Goal: Task Accomplishment & Management: Use online tool/utility

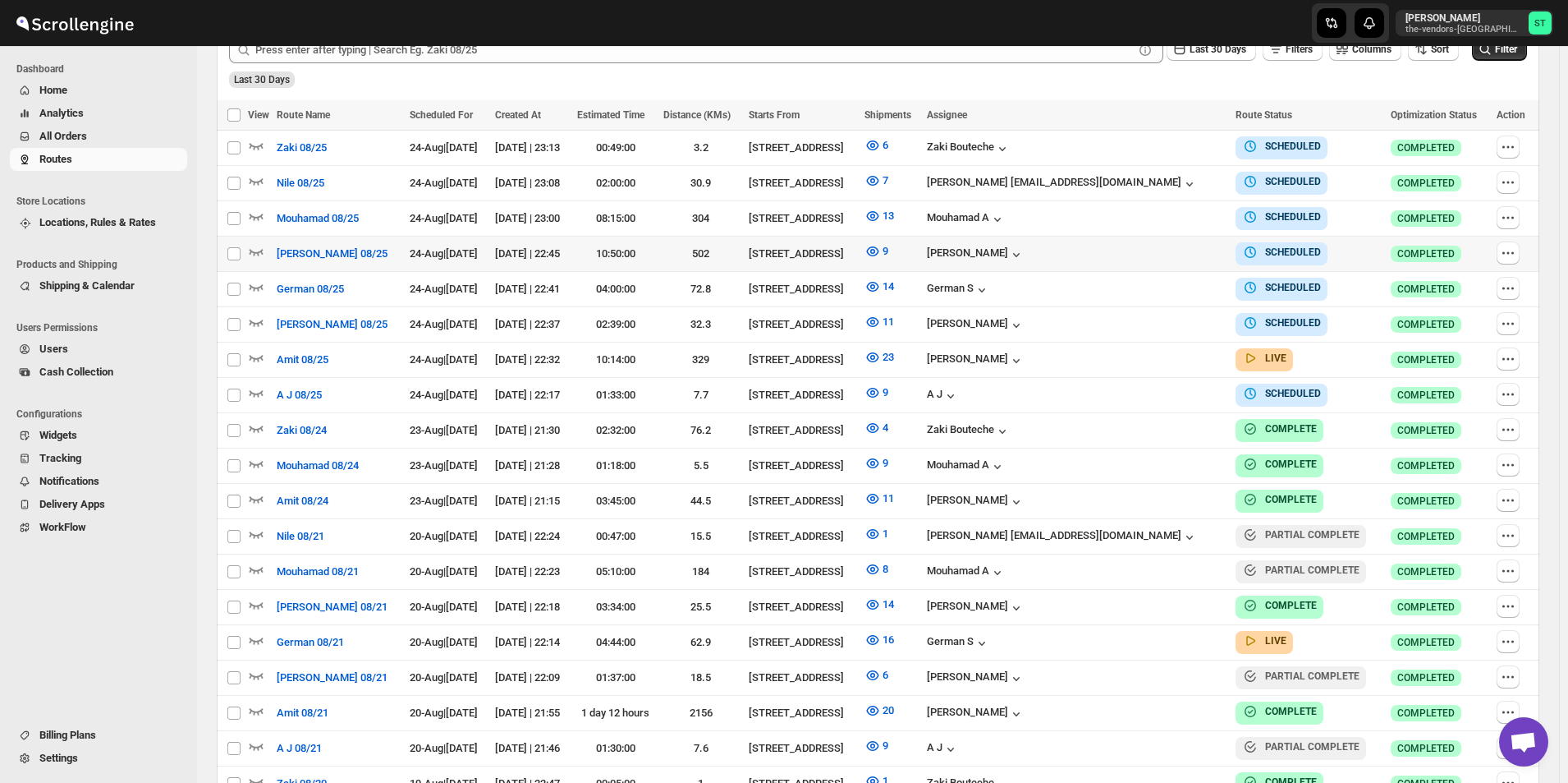
scroll to position [492, 0]
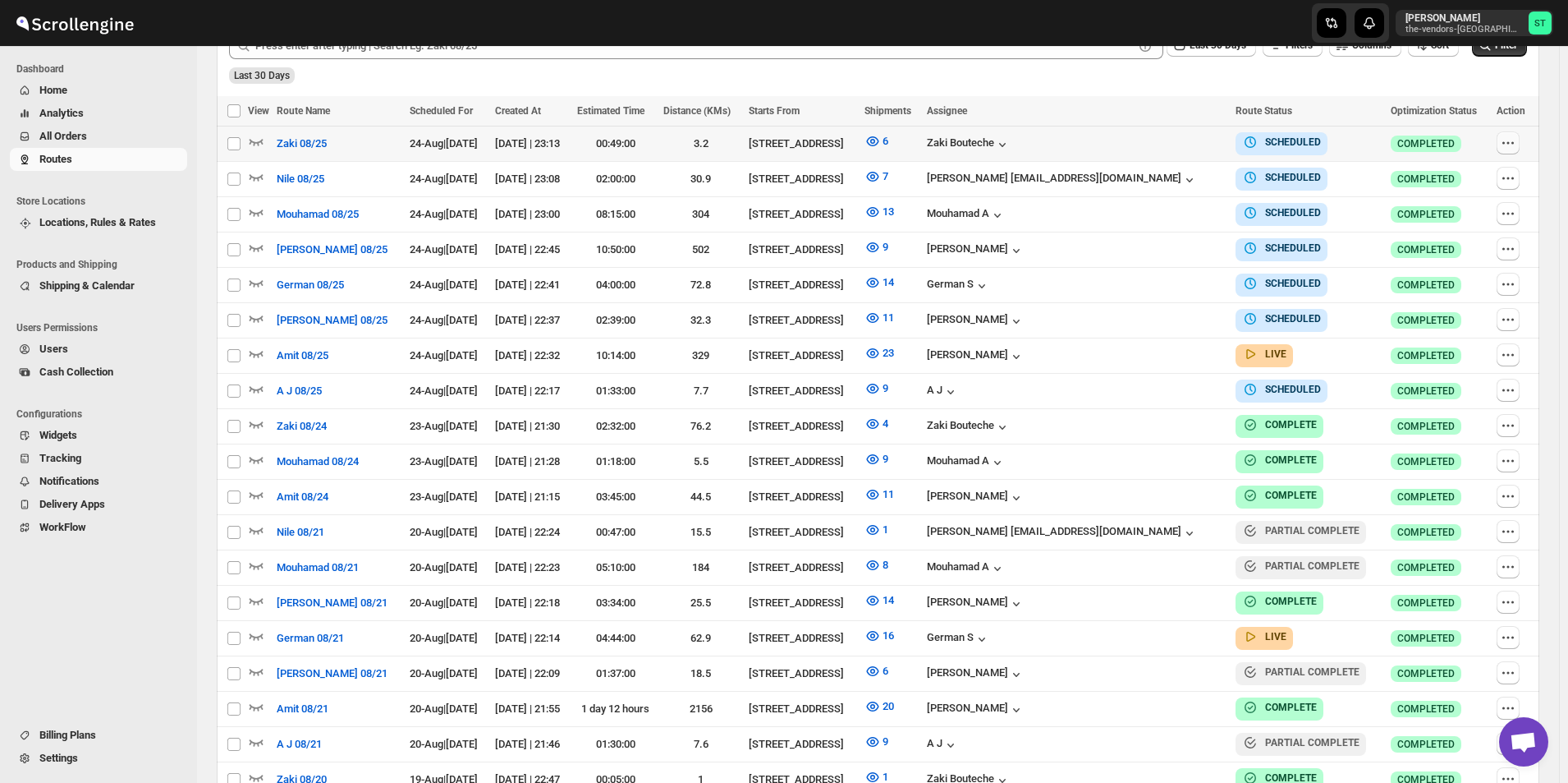
click at [1509, 141] on icon "button" at bounding box center [1508, 143] width 16 height 16
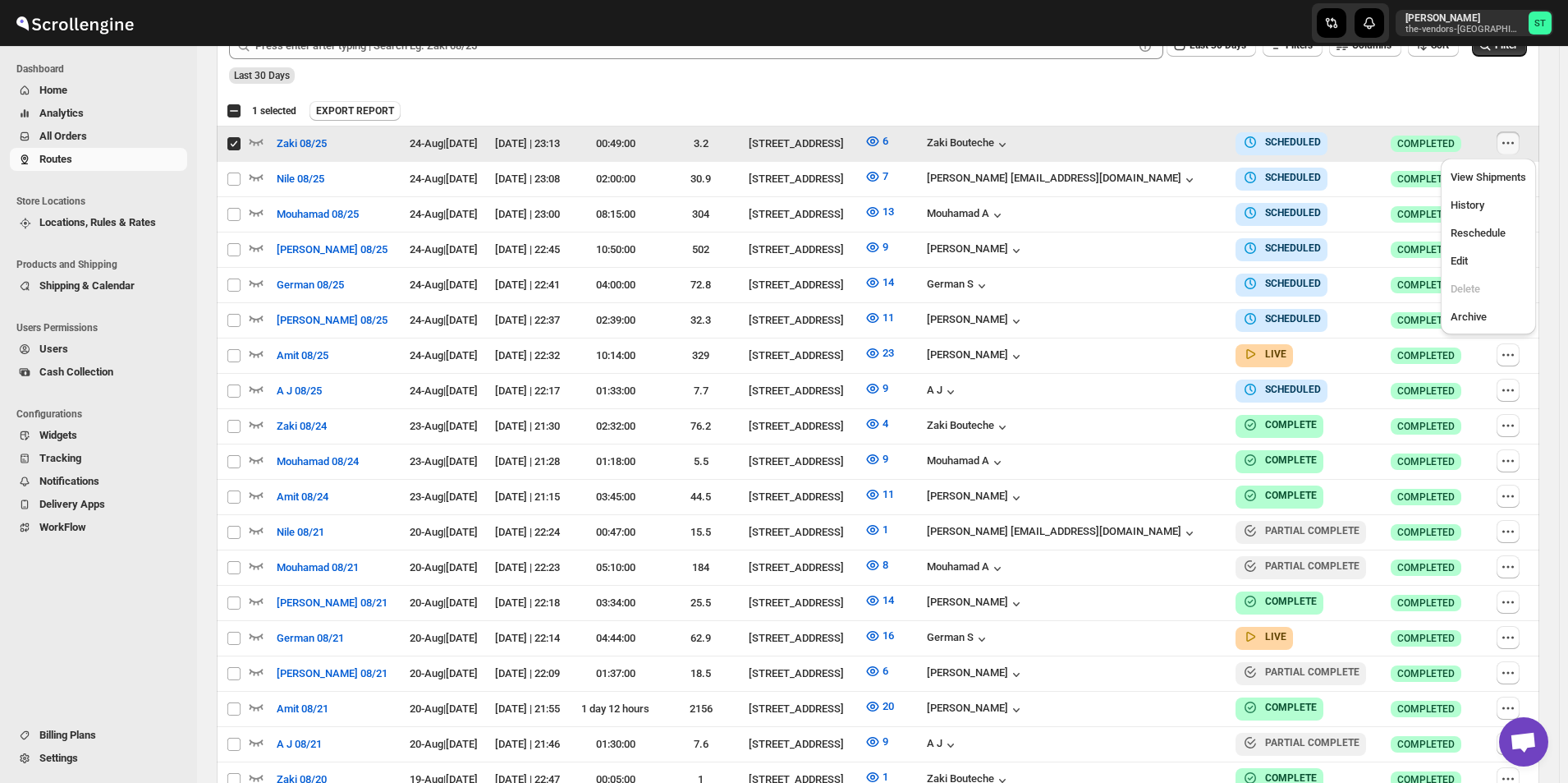
click at [1506, 144] on icon "button" at bounding box center [1508, 143] width 16 height 16
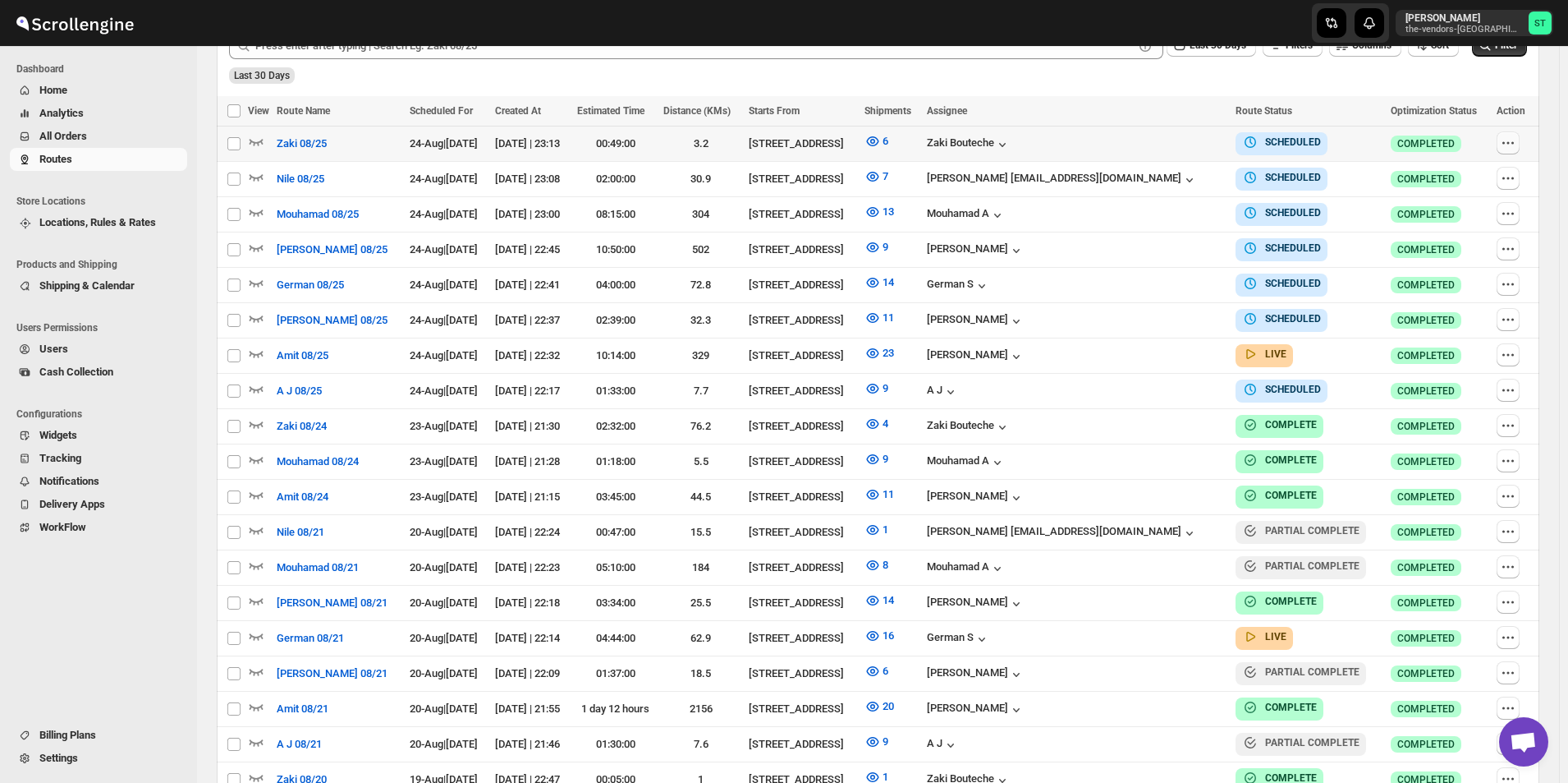
click at [1516, 147] on icon "button" at bounding box center [1508, 143] width 16 height 16
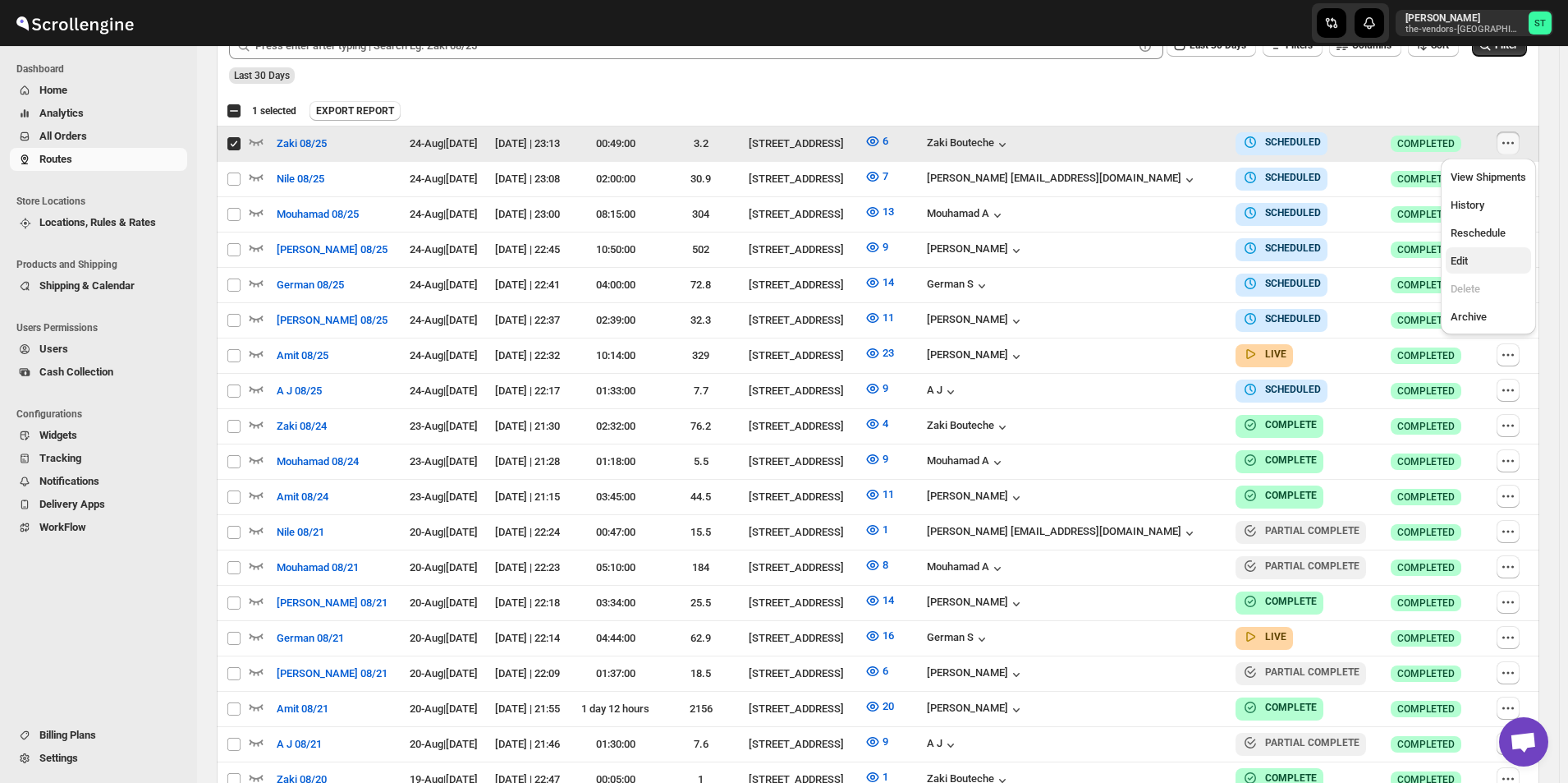
click at [1459, 254] on span "Edit" at bounding box center [1459, 261] width 17 height 13
checkbox input "false"
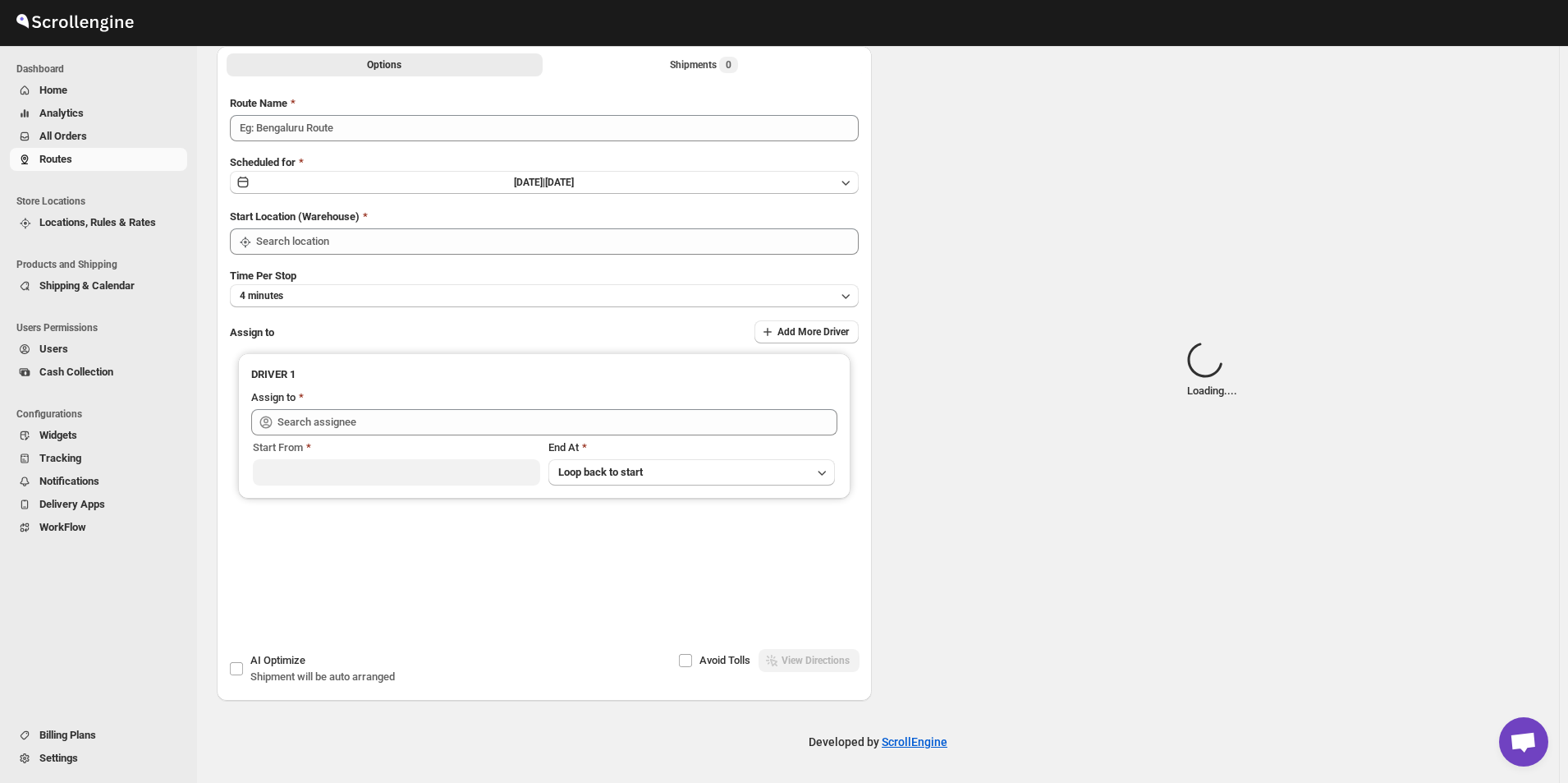
type input "Zaki 08/25"
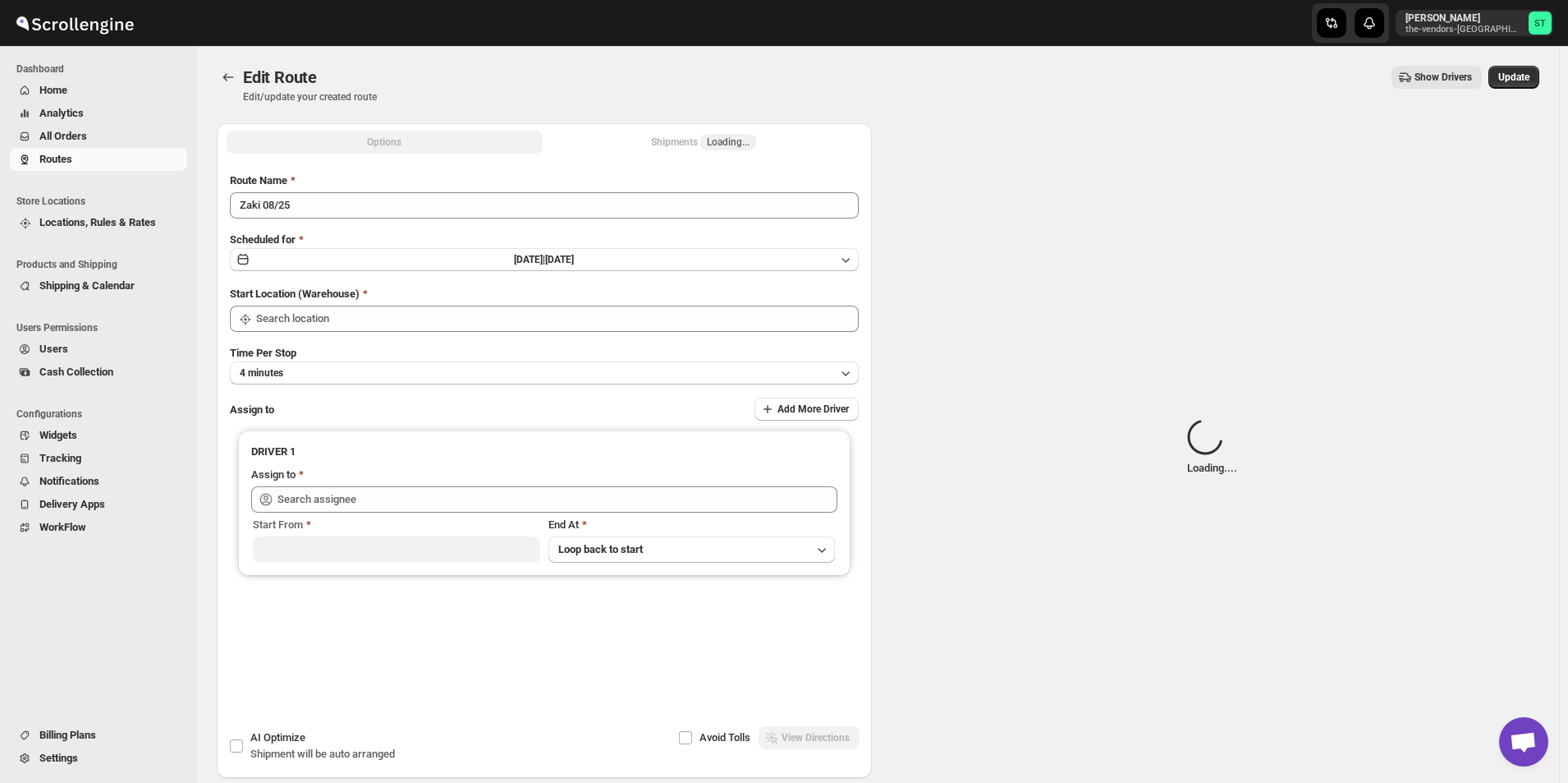
type input "[STREET_ADDRESS]"
type input "[PERSON_NAME] ([EMAIL_ADDRESS][DOMAIN_NAME])"
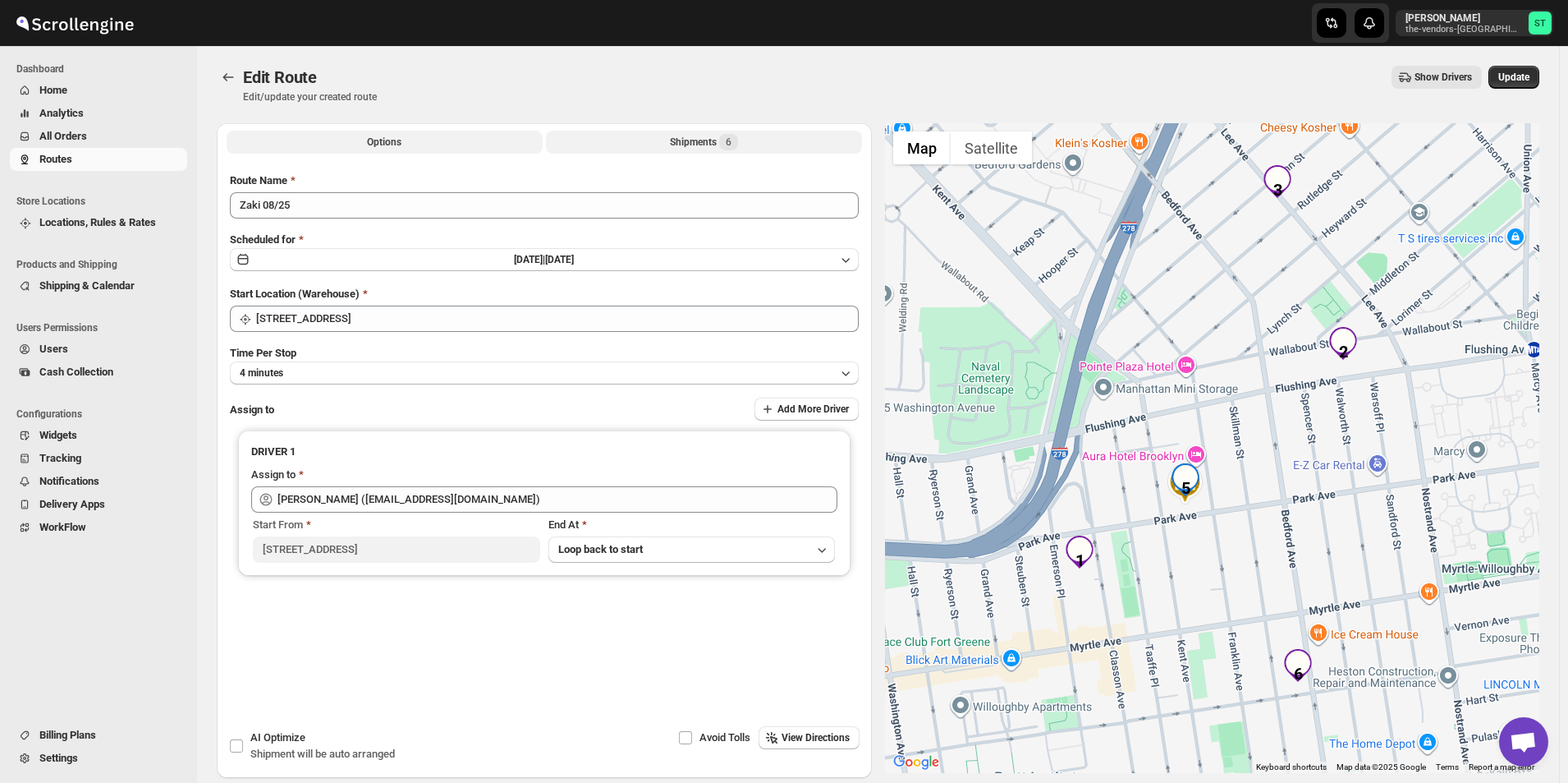
click at [689, 143] on div "Shipments 6" at bounding box center [703, 142] width 68 height 16
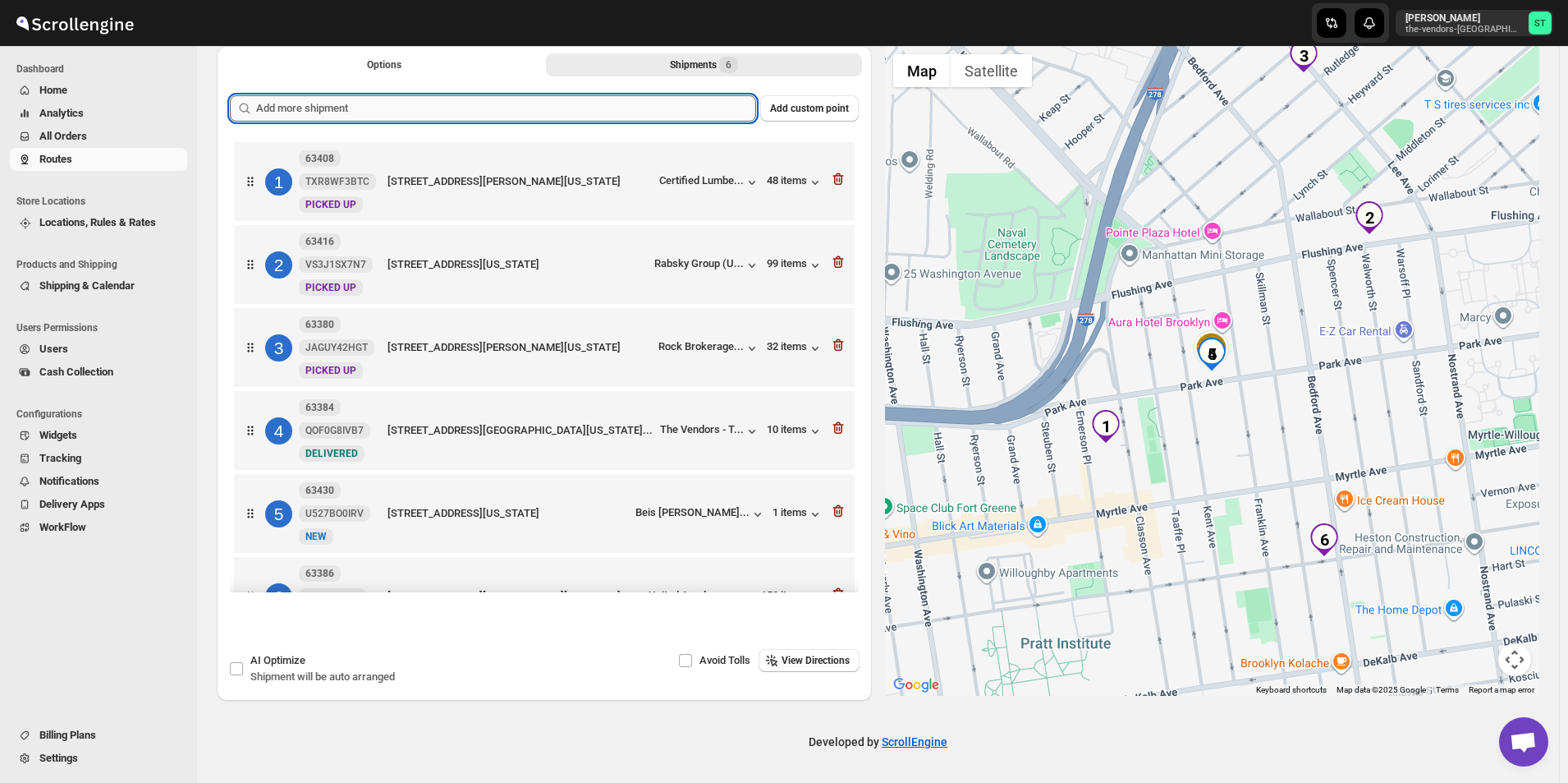
click at [452, 118] on input "text" at bounding box center [506, 108] width 500 height 26
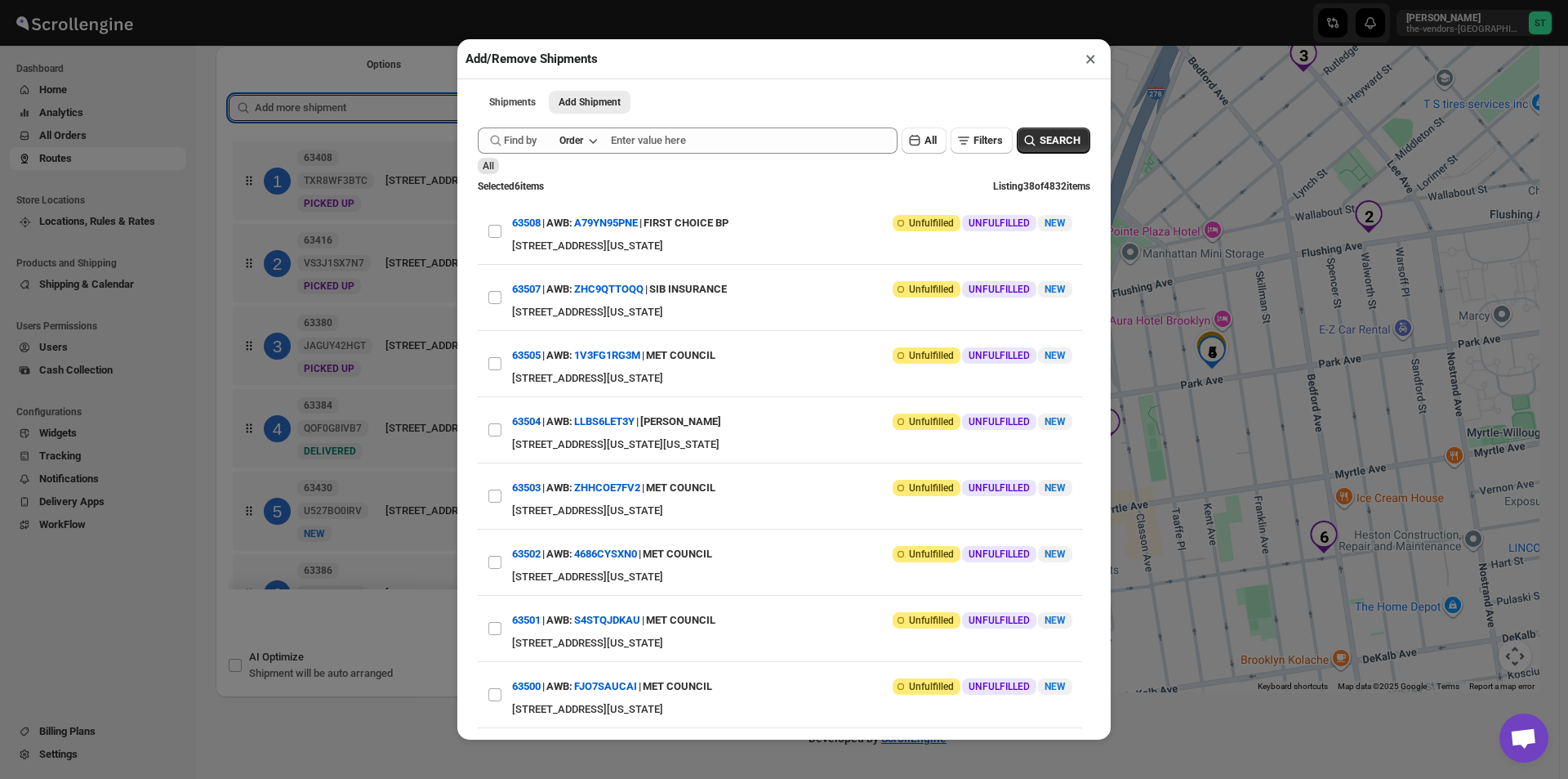
click at [1093, 54] on button "×" at bounding box center [1091, 59] width 23 height 23
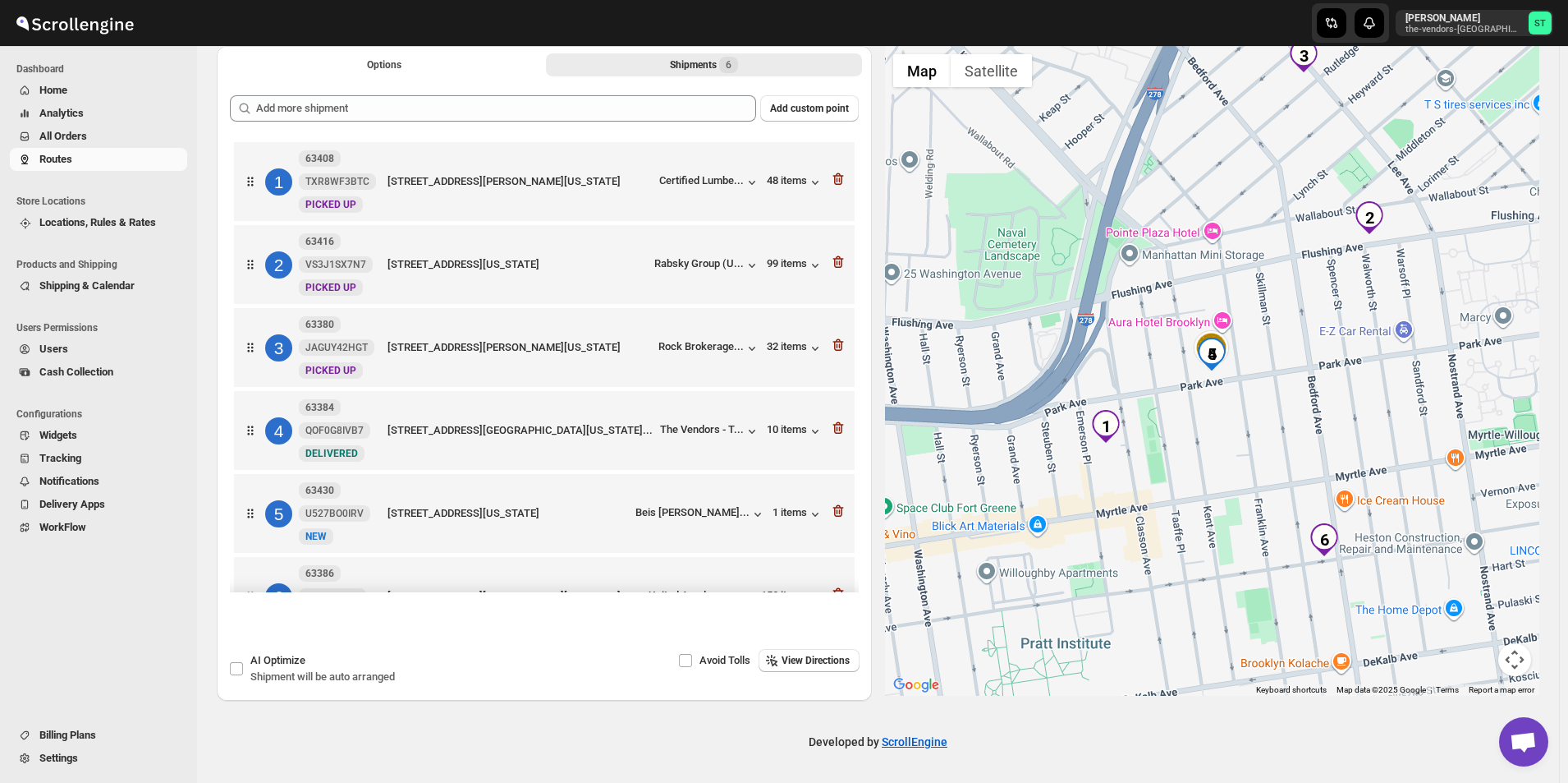
click at [68, 133] on span "All Orders" at bounding box center [63, 136] width 48 height 13
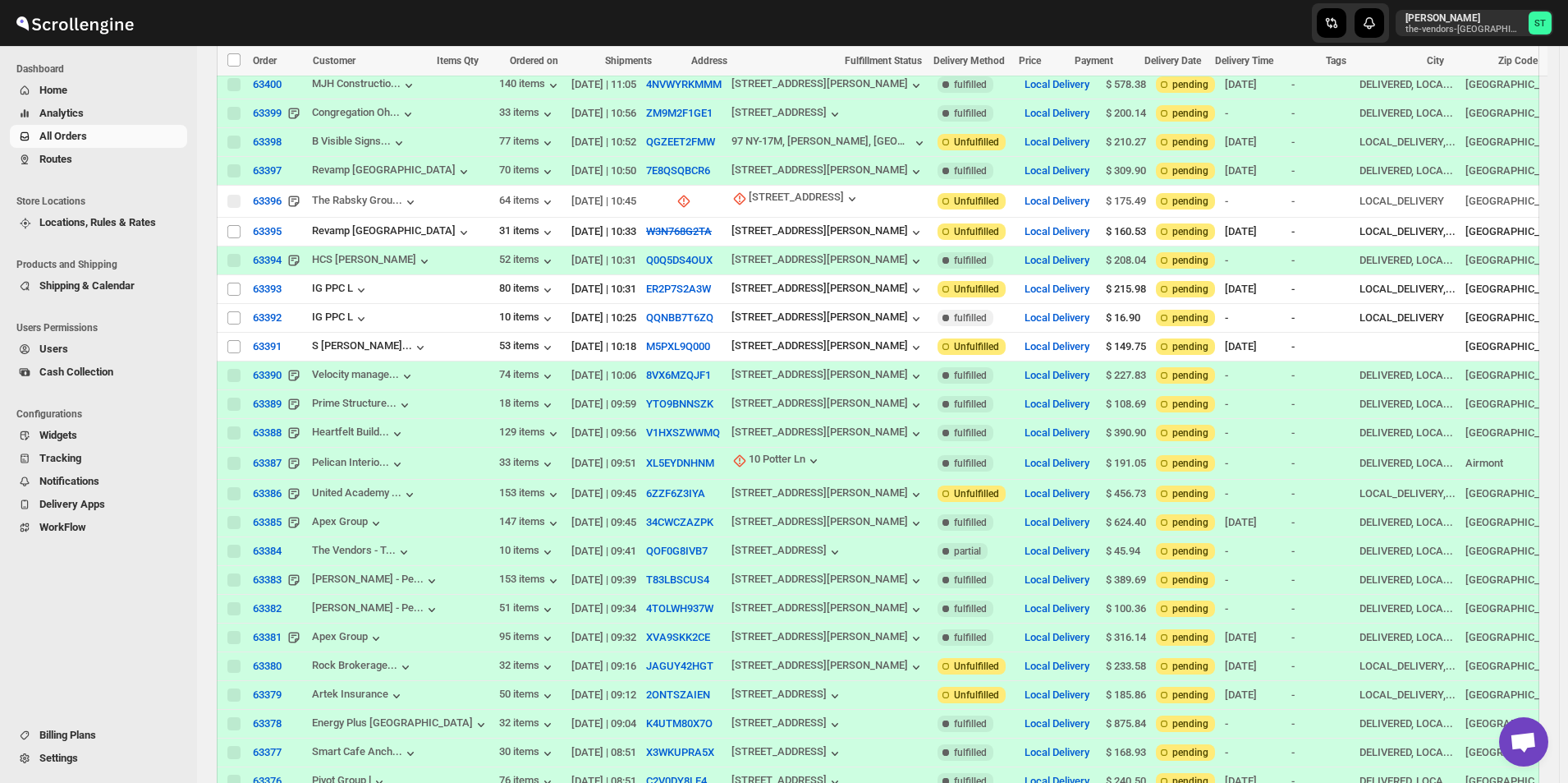
scroll to position [411, 0]
click at [83, 136] on span "All Orders" at bounding box center [63, 136] width 48 height 13
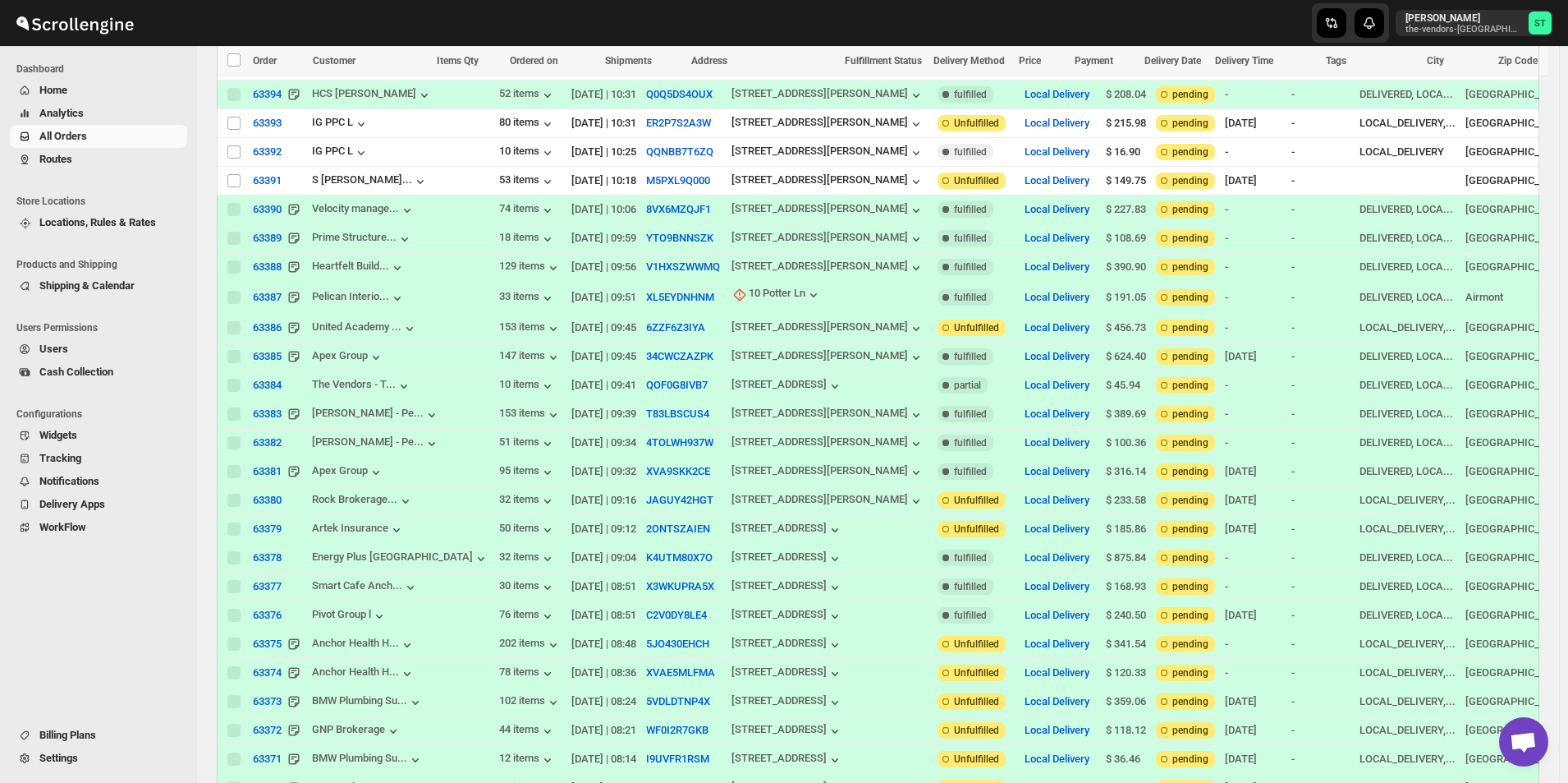
scroll to position [998, 0]
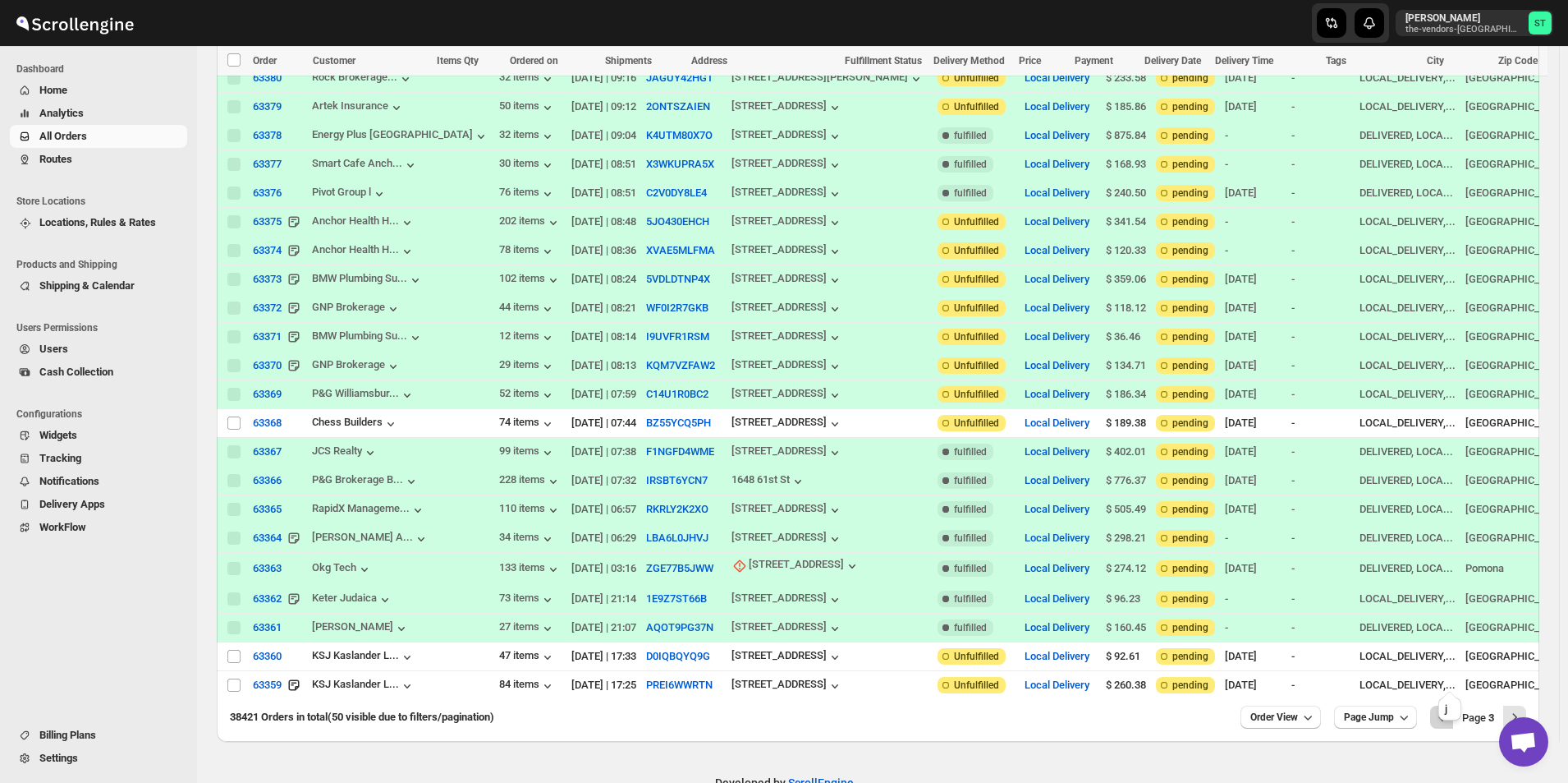
click at [1448, 709] on icon "Previous" at bounding box center [1441, 717] width 16 height 16
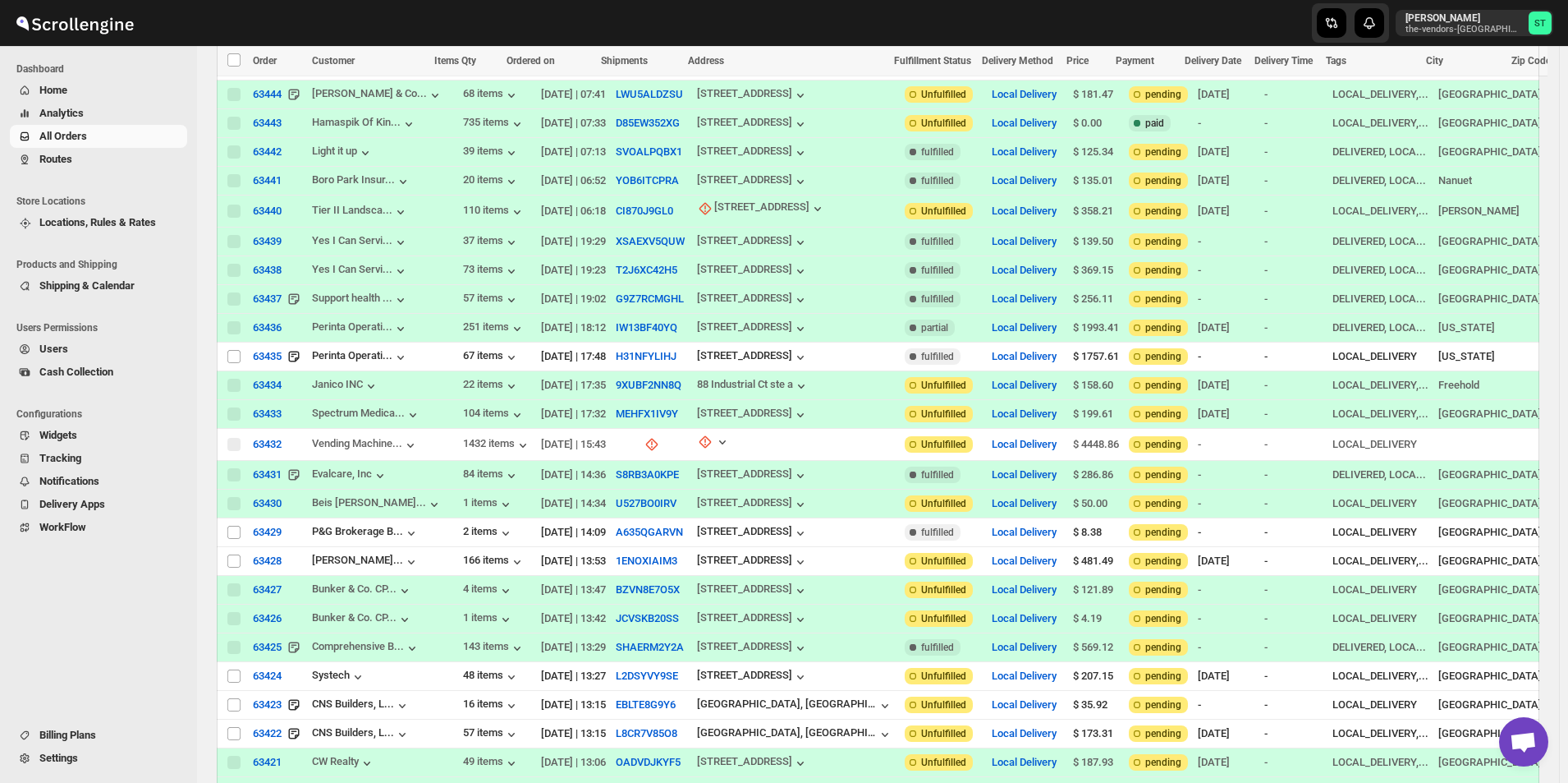
scroll to position [1010, 0]
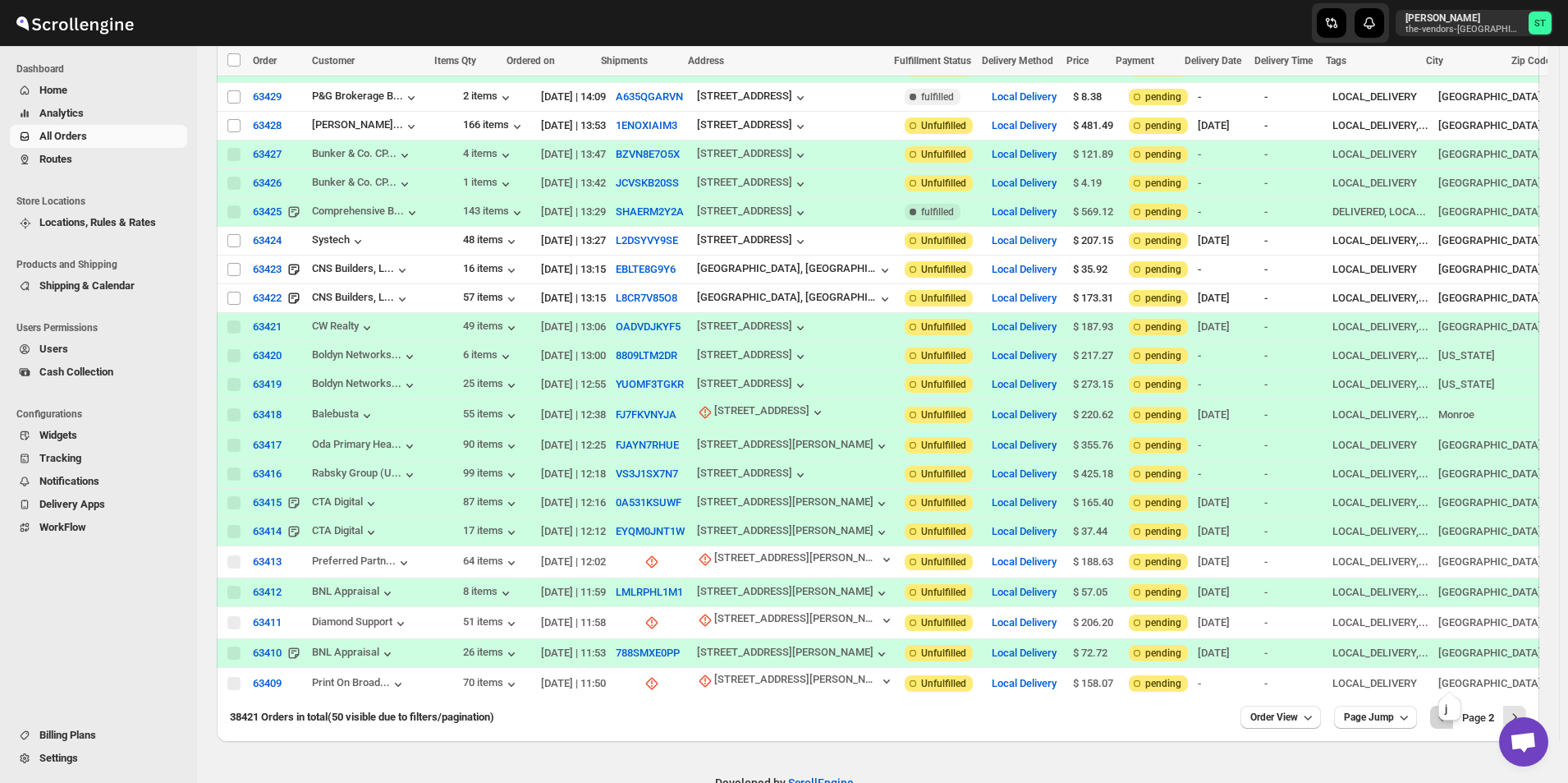
click at [1449, 709] on icon "Previous" at bounding box center [1441, 717] width 16 height 16
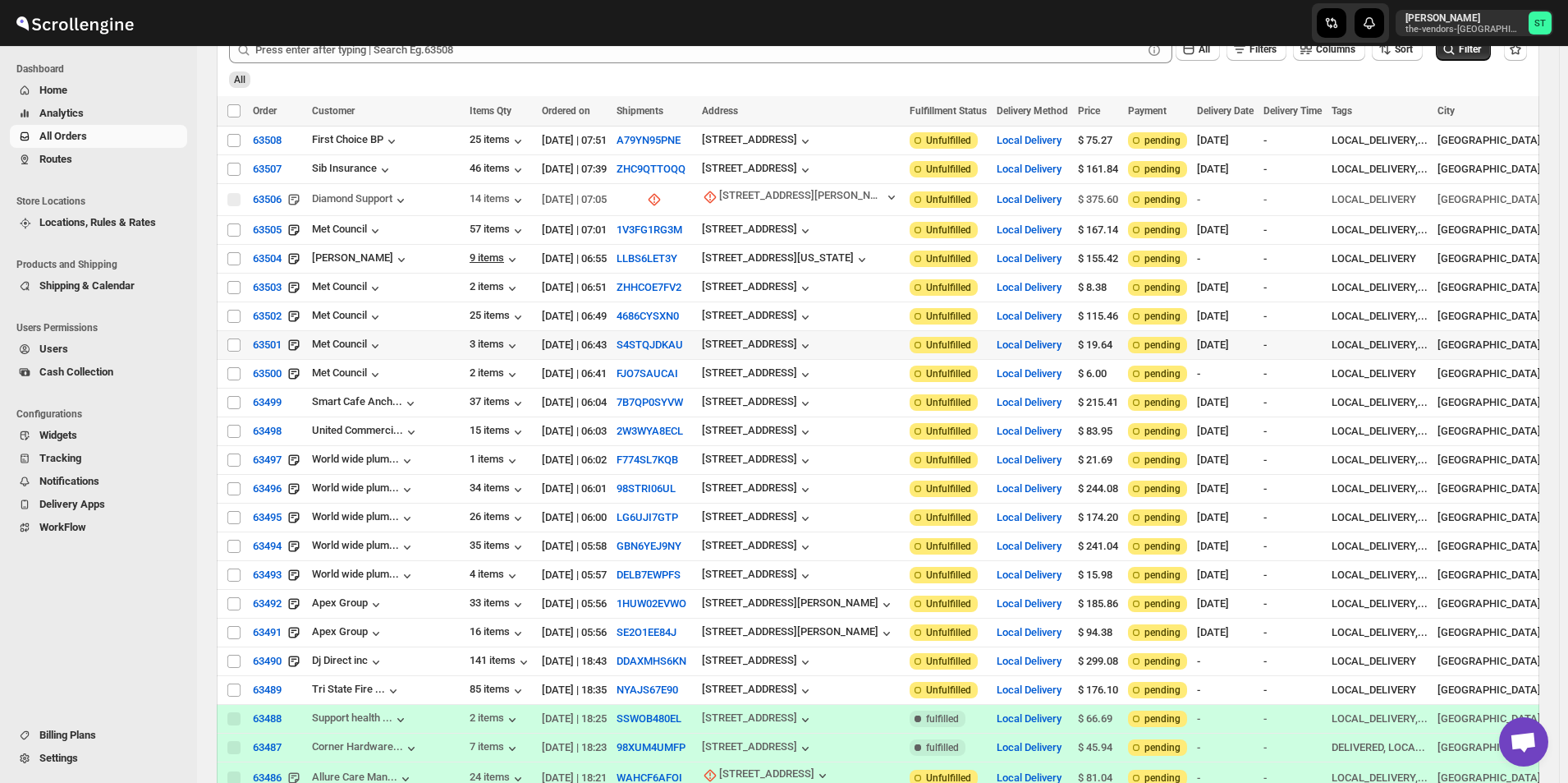
scroll to position [0, 0]
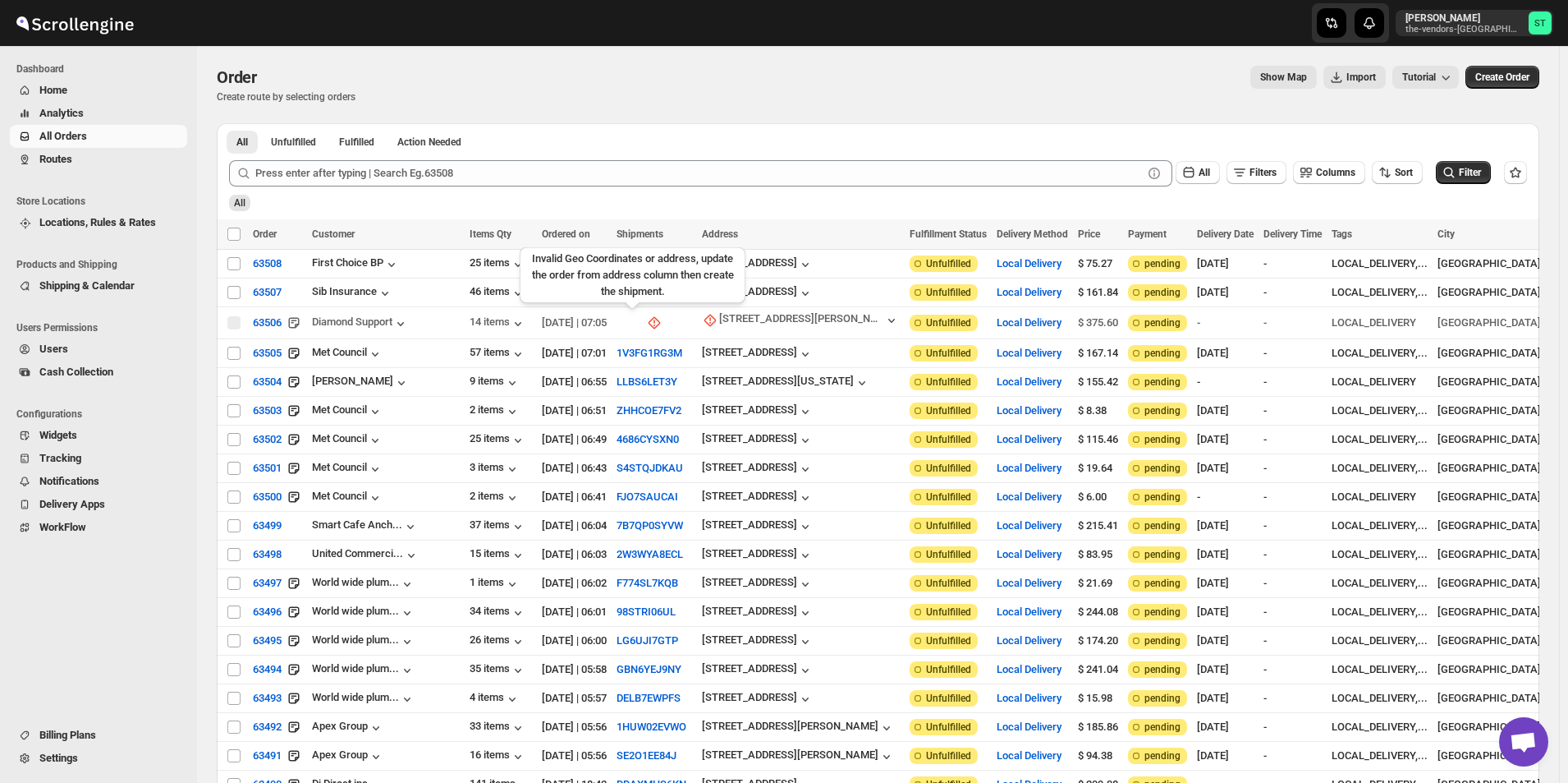
click at [646, 320] on icon at bounding box center [654, 323] width 16 height 16
click at [702, 317] on icon "button" at bounding box center [710, 320] width 16 height 16
click at [731, 403] on span "Update manually" at bounding box center [746, 407] width 78 height 13
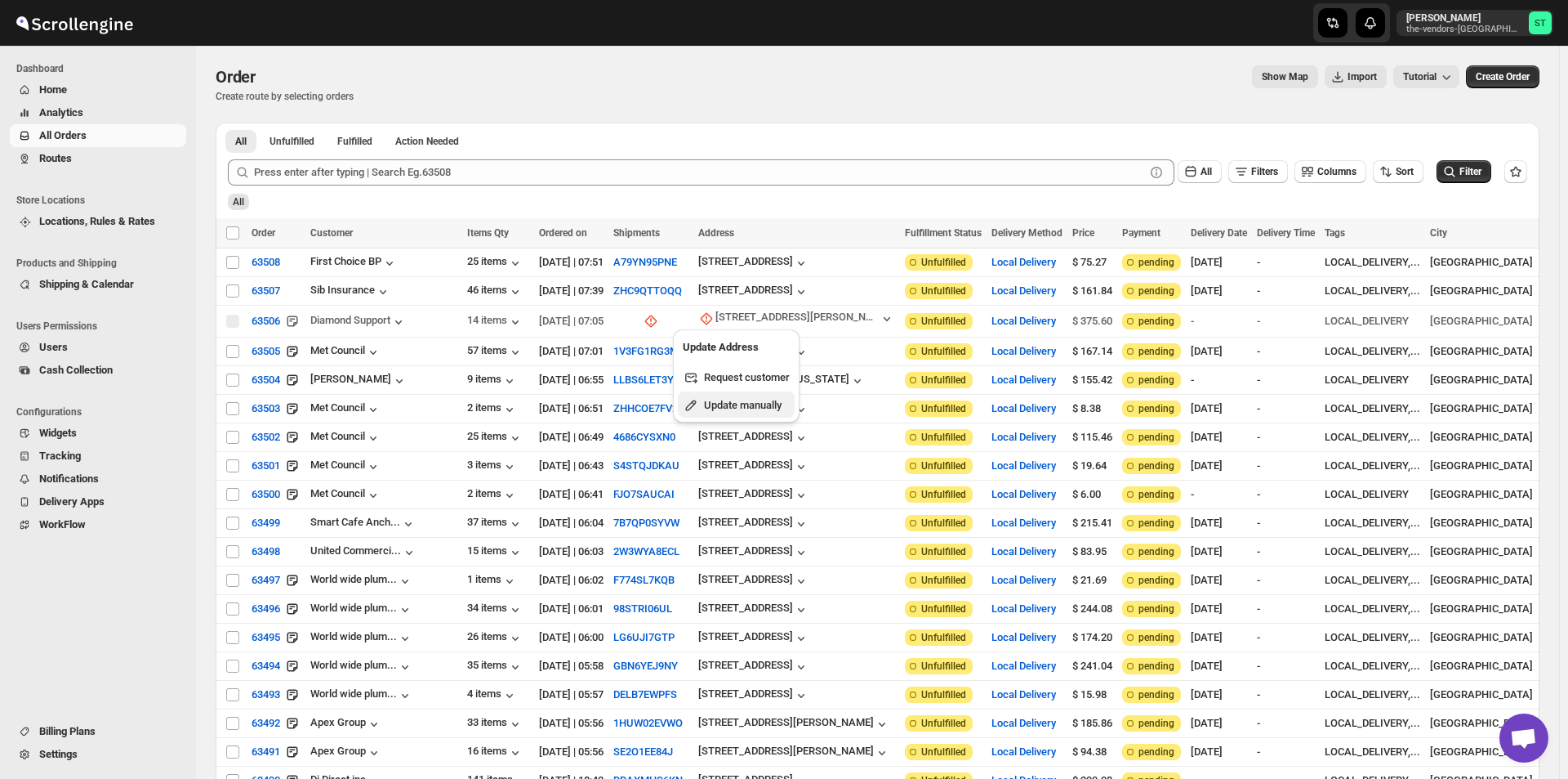
select select "US"
select select "[US_STATE]"
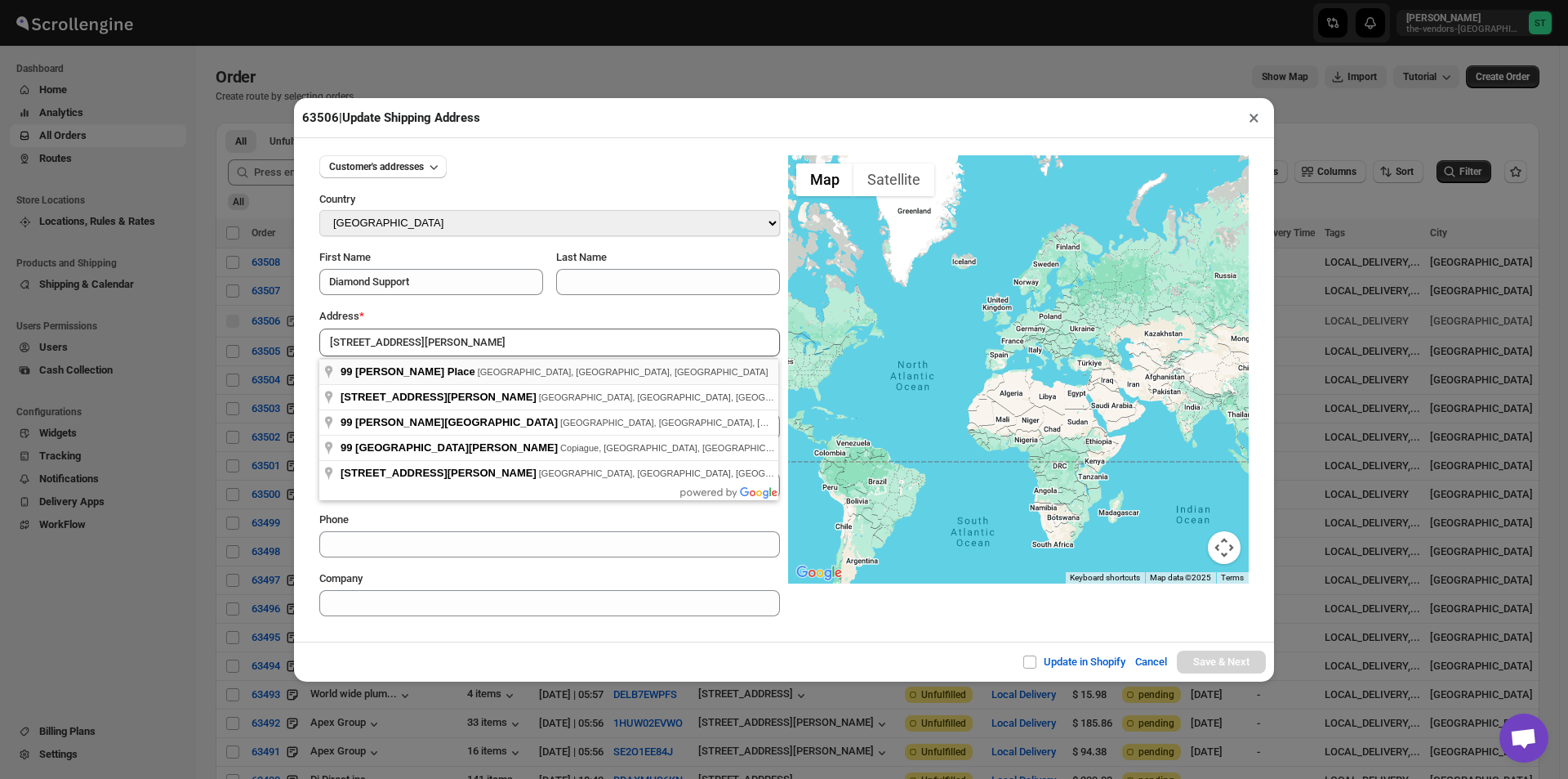
type input "[STREET_ADDRESS][PERSON_NAME]"
type input "[GEOGRAPHIC_DATA]"
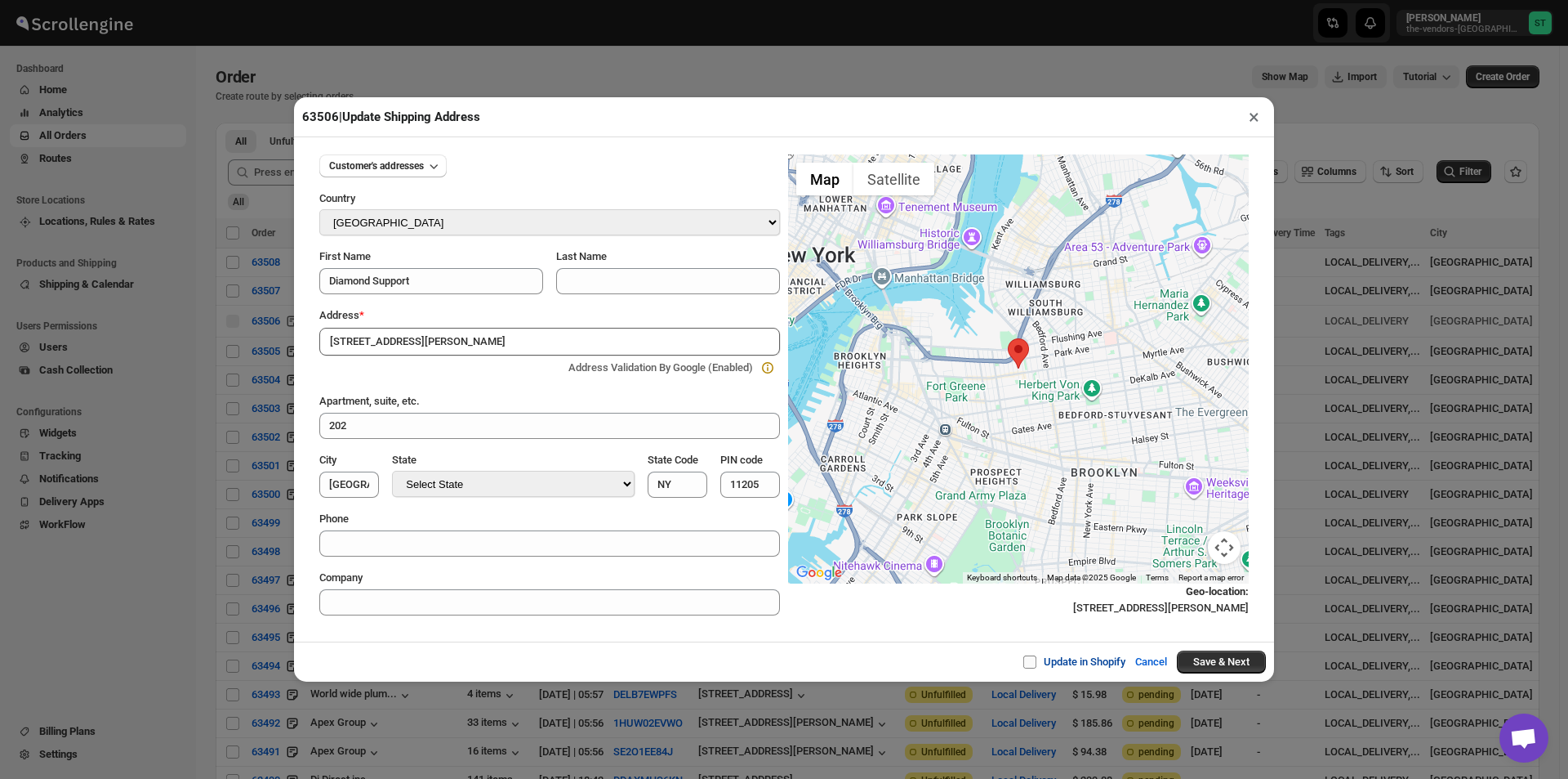
click at [1032, 666] on input "Update in Shopify" at bounding box center [1036, 662] width 14 height 14
checkbox input "true"
click at [1226, 661] on button "Save & Next" at bounding box center [1221, 661] width 89 height 23
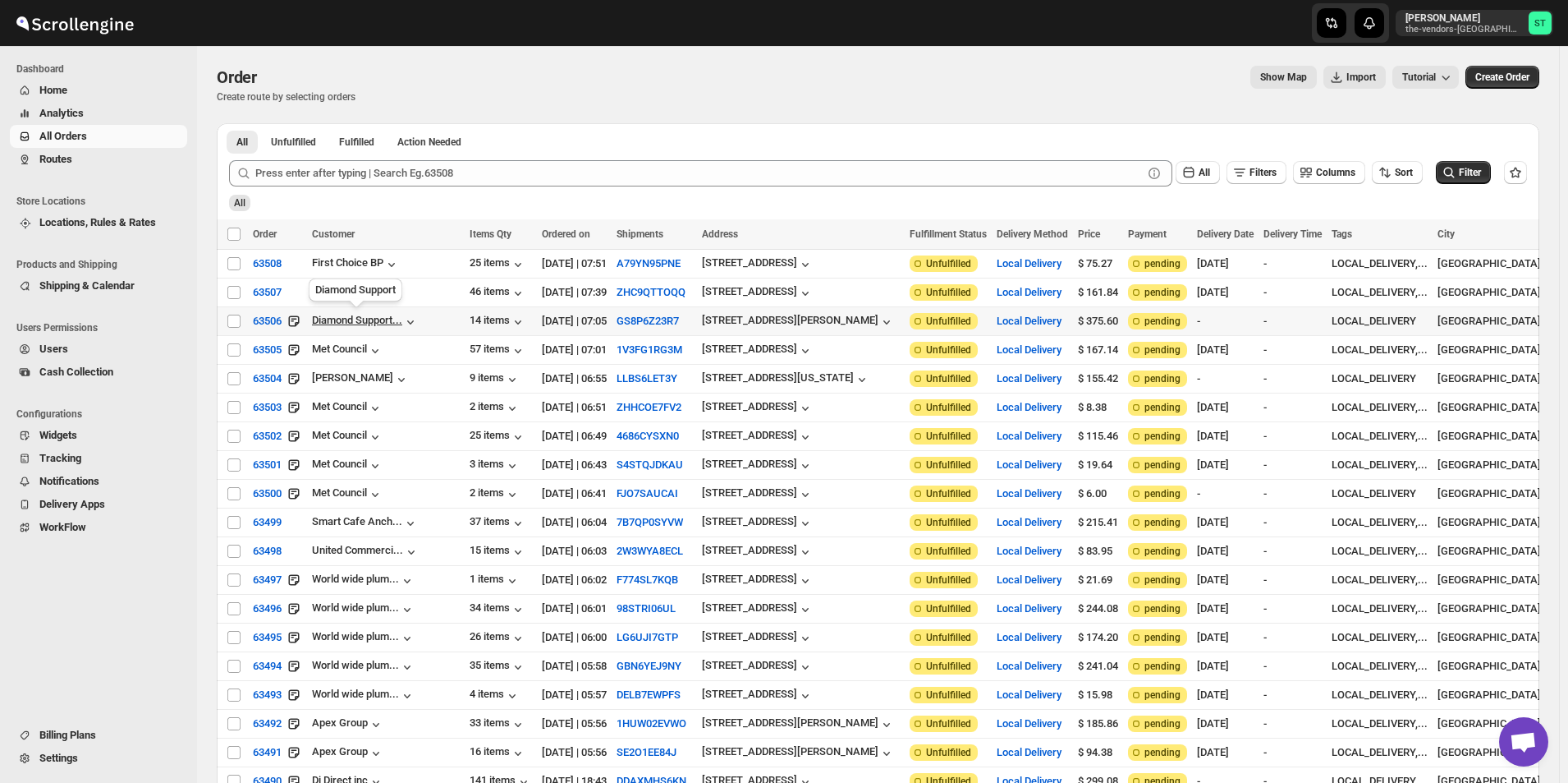
click at [377, 315] on div "Diamond Support..." at bounding box center [357, 320] width 90 height 13
click at [238, 318] on input "Select order" at bounding box center [233, 321] width 14 height 14
checkbox input "true"
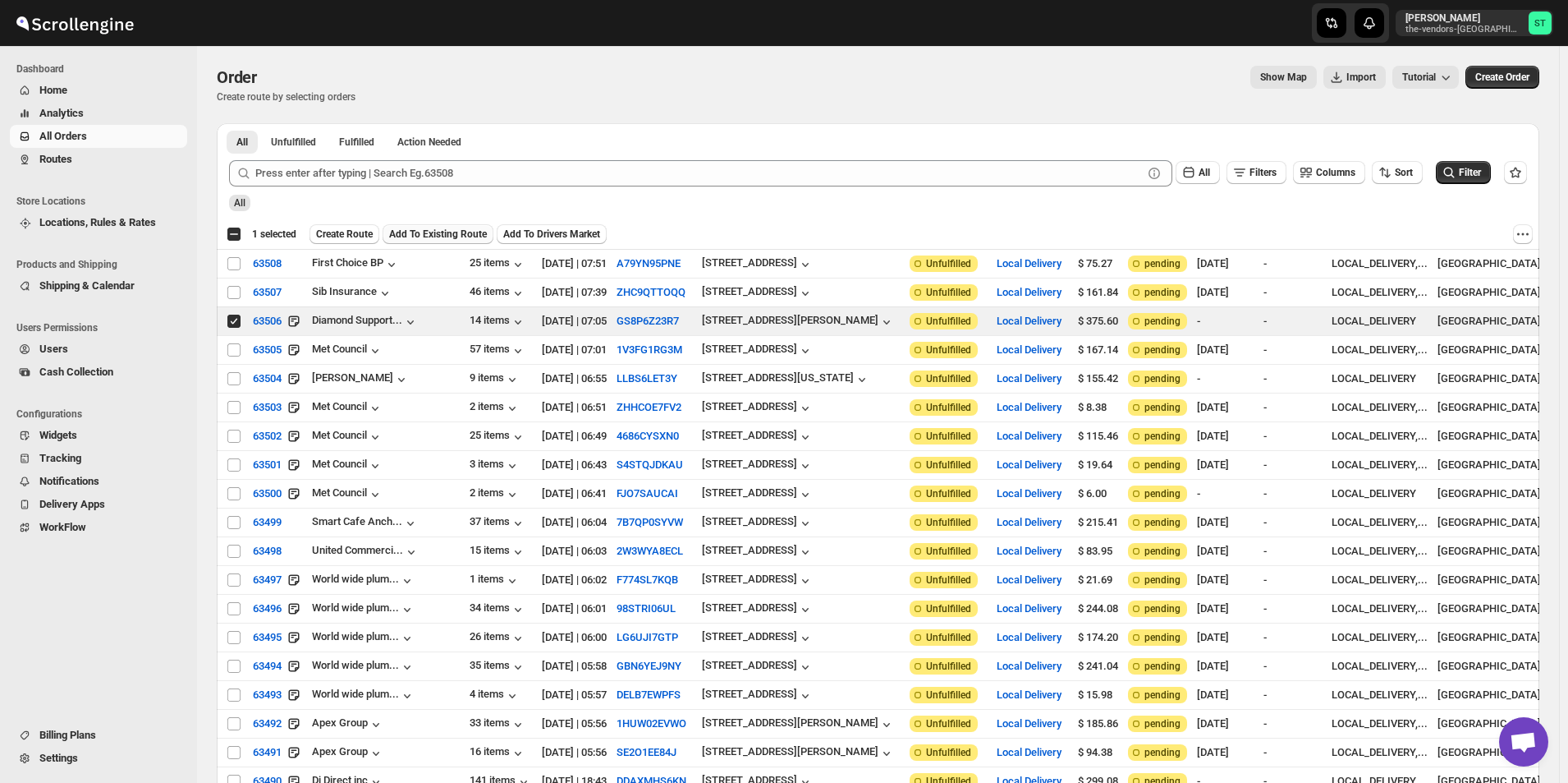
click at [424, 241] on button "Add To Existing Route" at bounding box center [438, 234] width 110 height 20
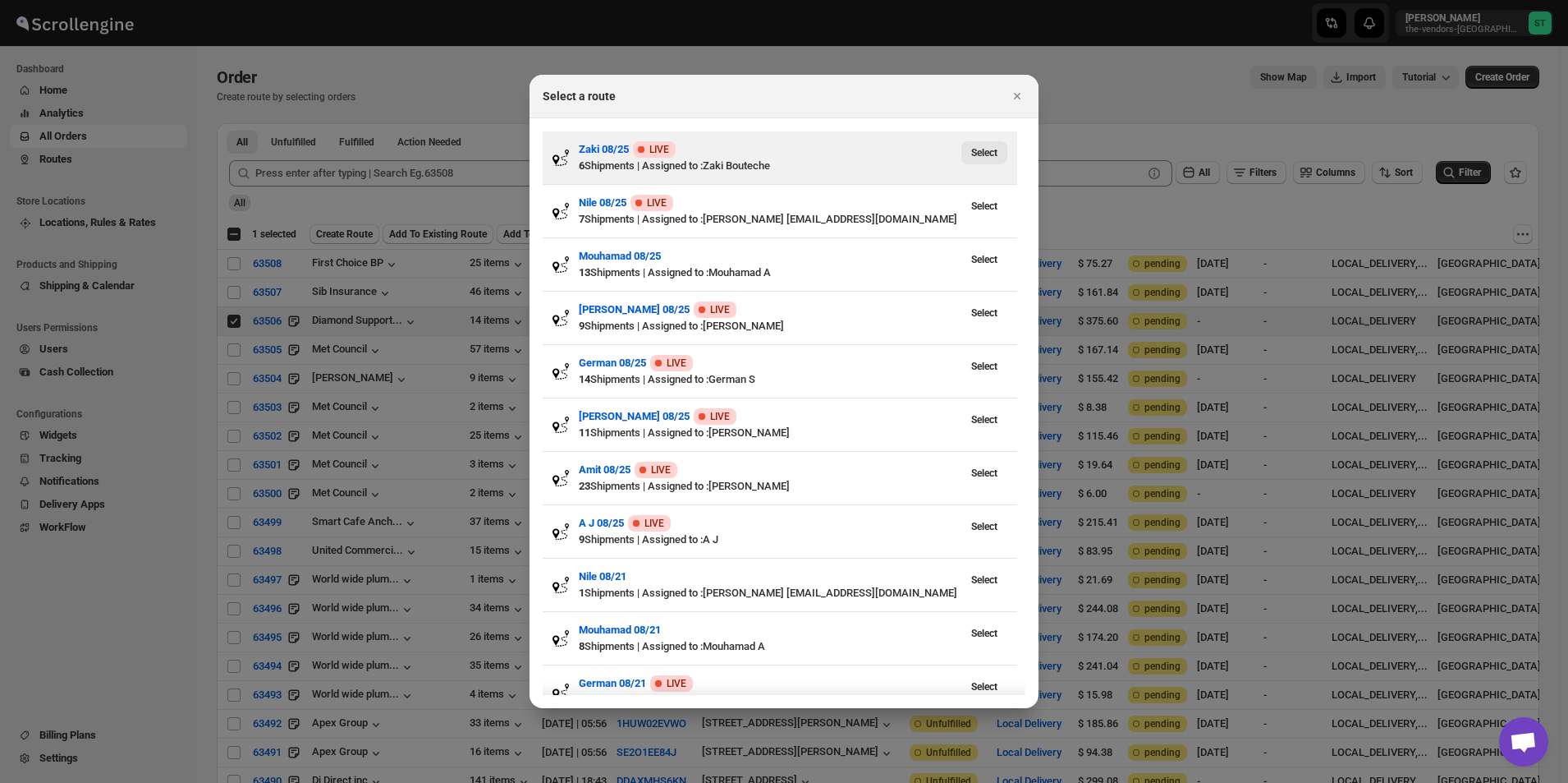
click at [986, 159] on button "Select" at bounding box center [984, 152] width 46 height 23
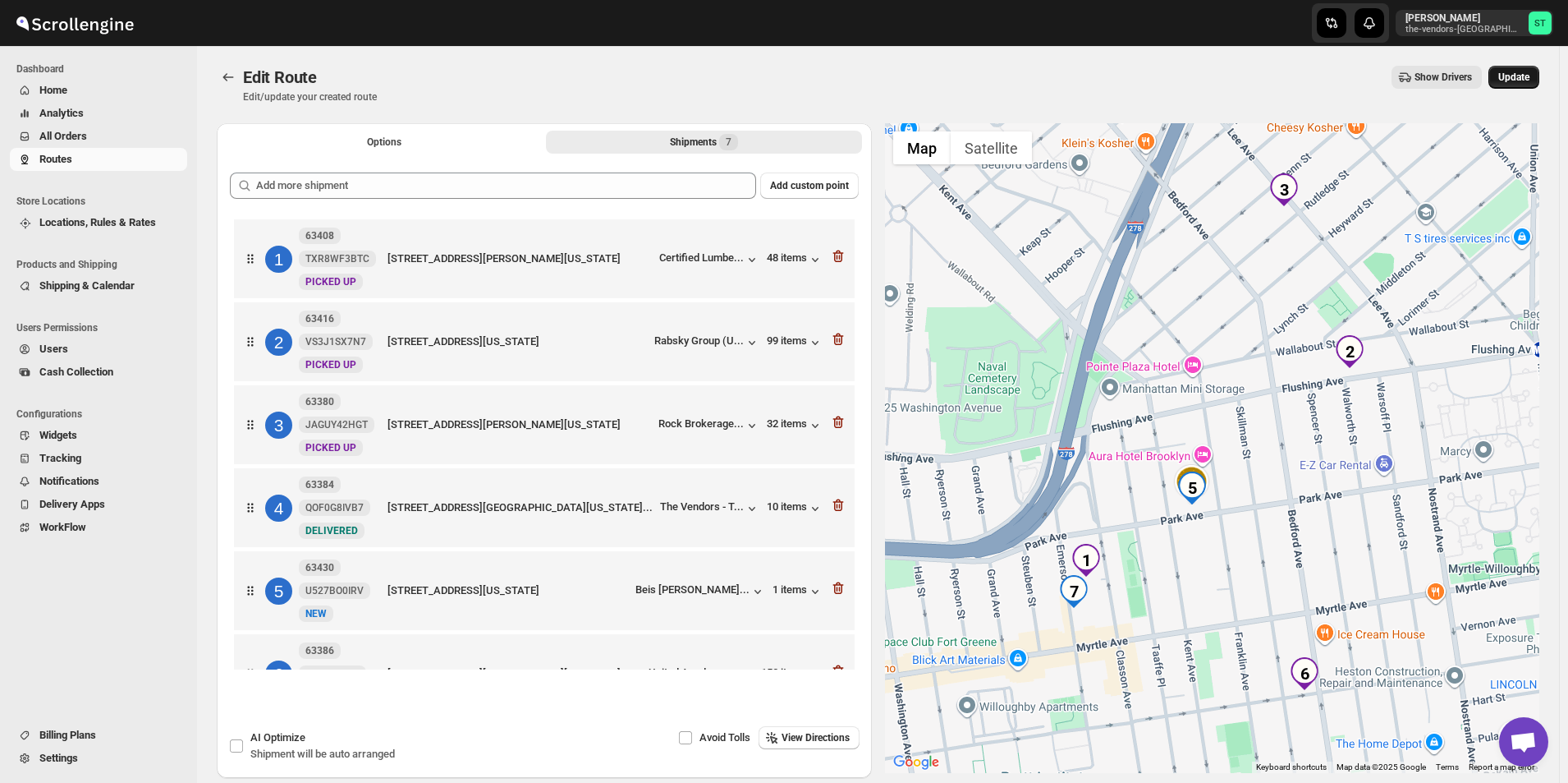
click at [1525, 75] on span "Update" at bounding box center [1514, 77] width 31 height 14
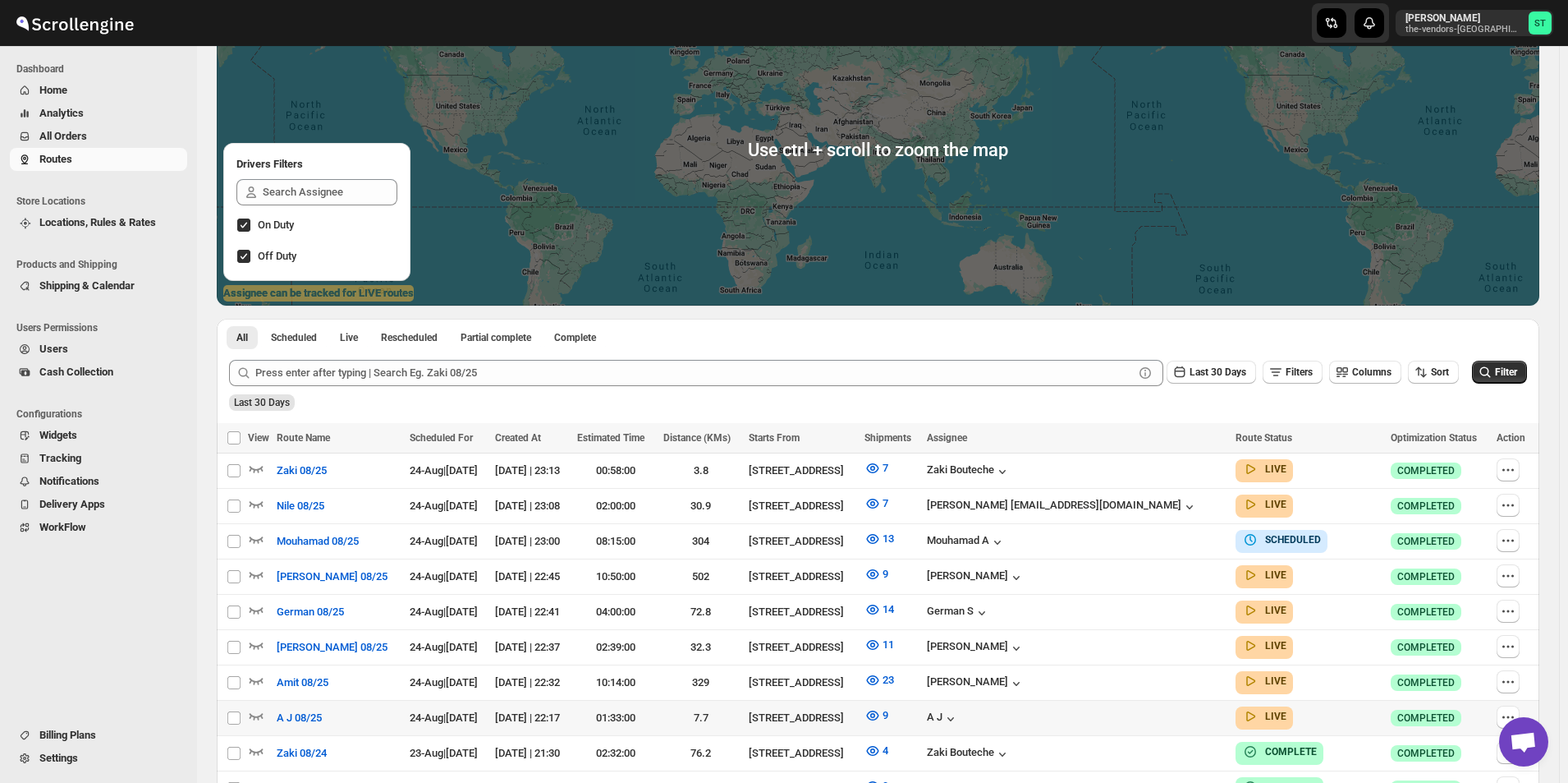
scroll to position [492, 0]
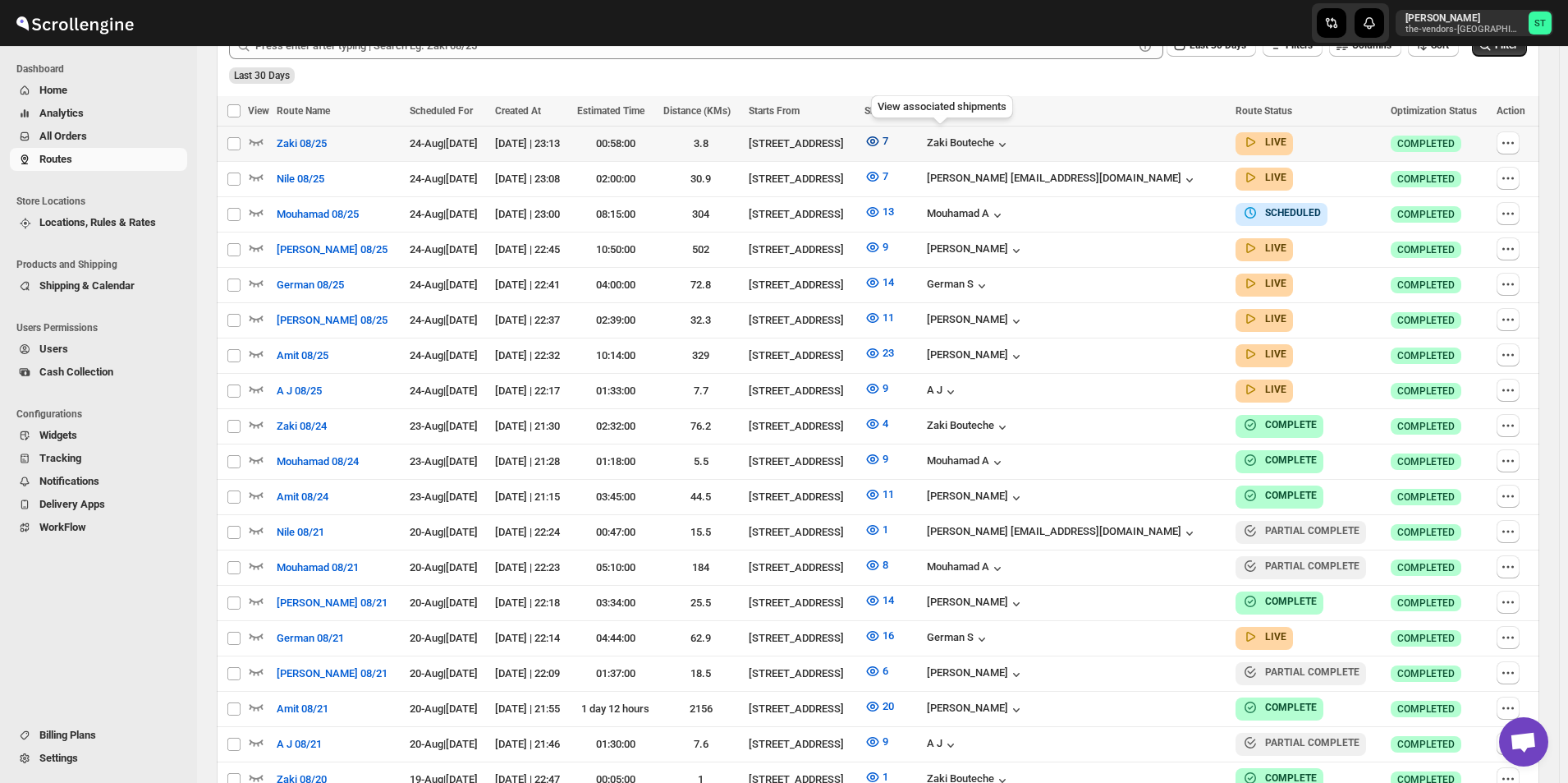
click at [881, 142] on icon "button" at bounding box center [872, 141] width 16 height 16
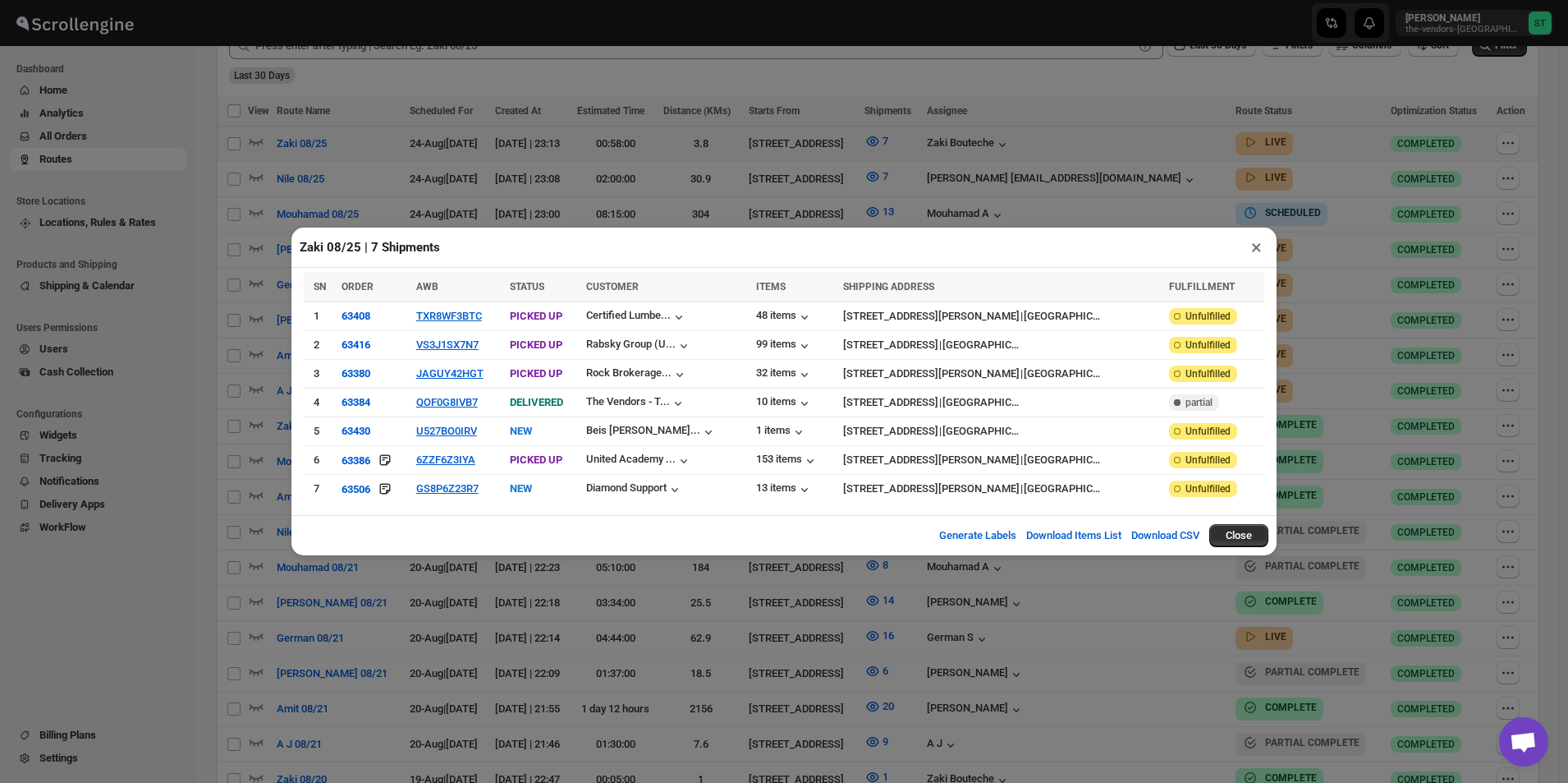
click at [1262, 249] on button "×" at bounding box center [1257, 246] width 24 height 23
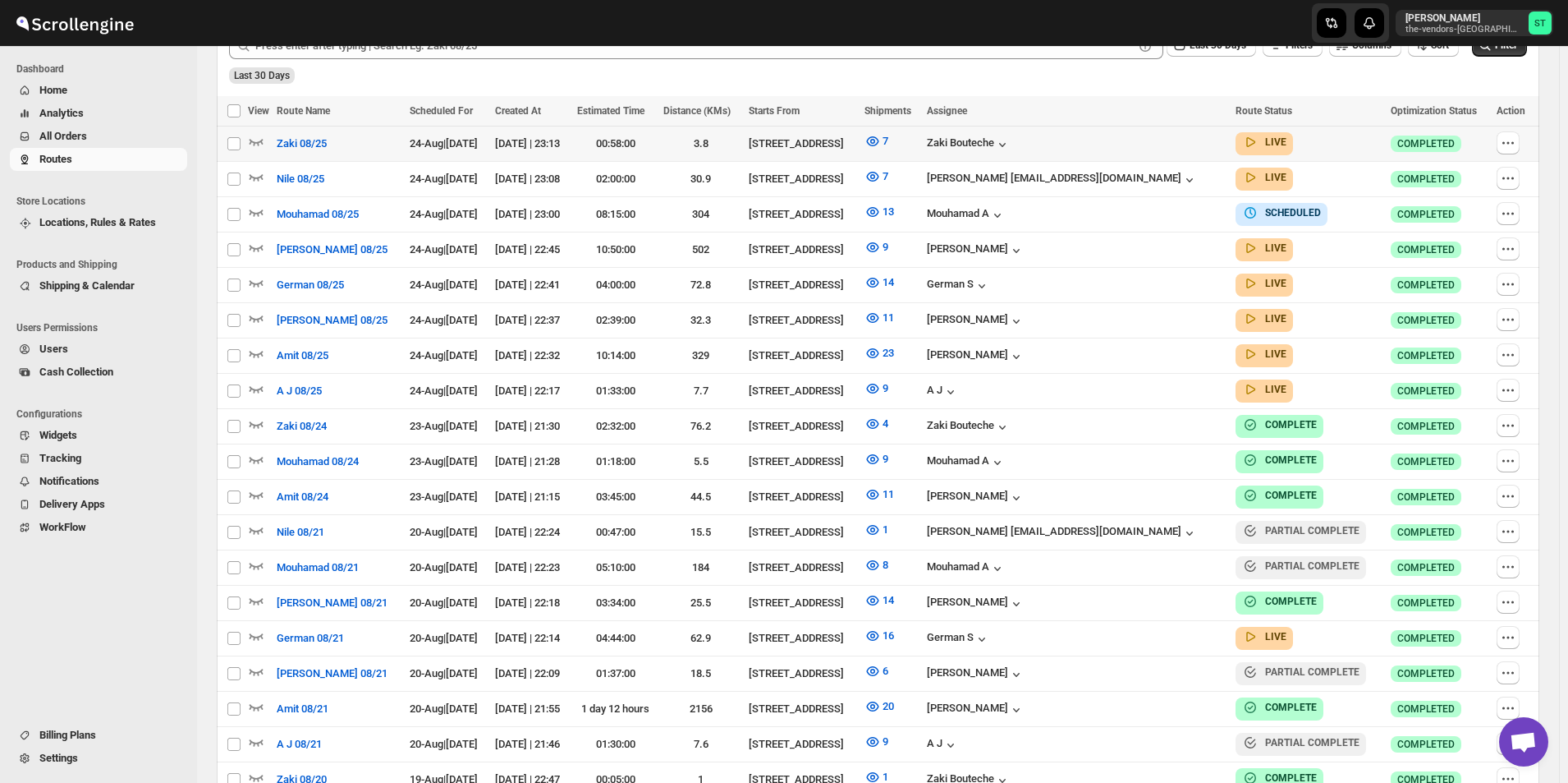
click at [110, 135] on span "All Orders" at bounding box center [112, 137] width 145 height 16
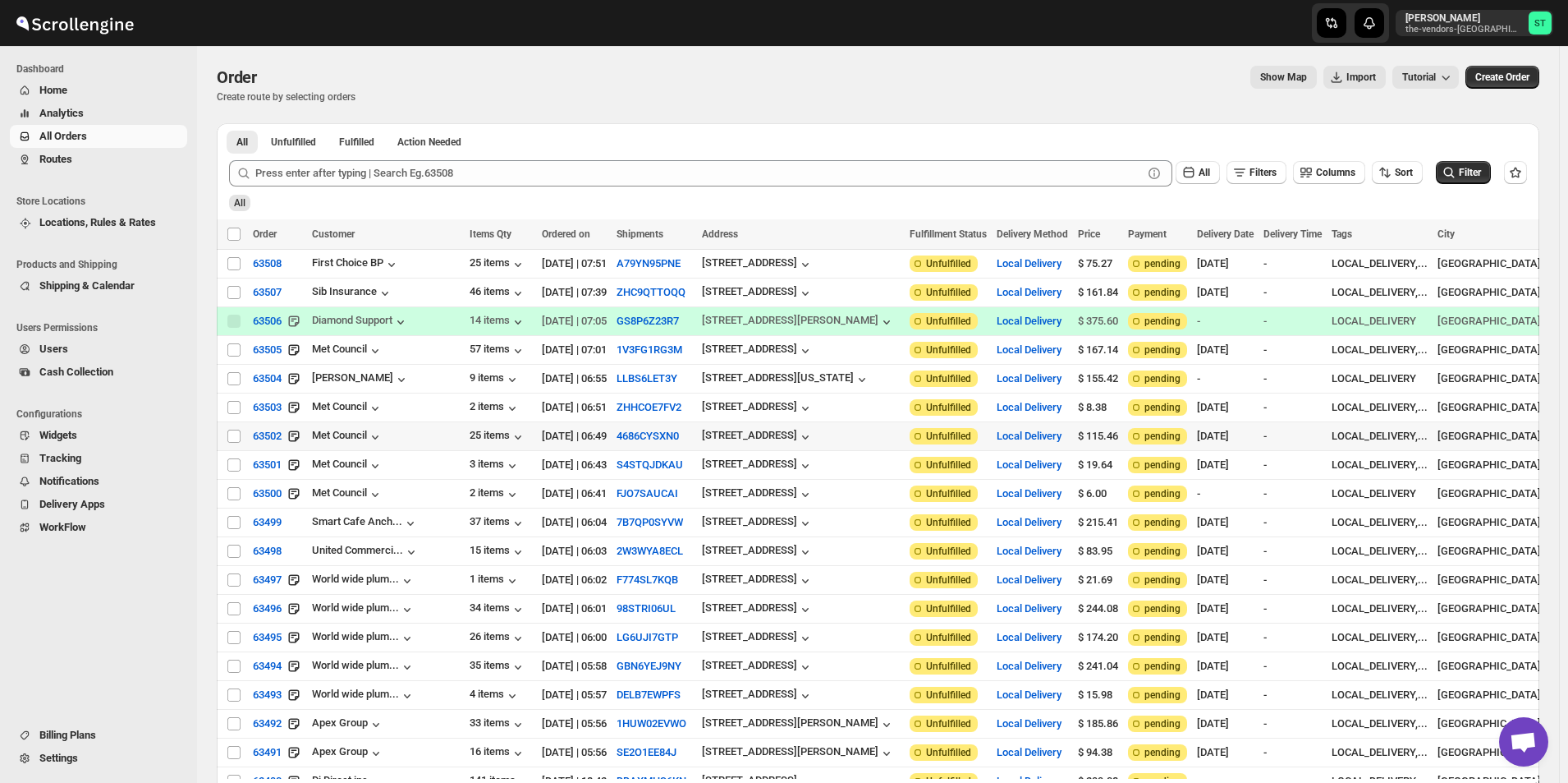
scroll to position [164, 0]
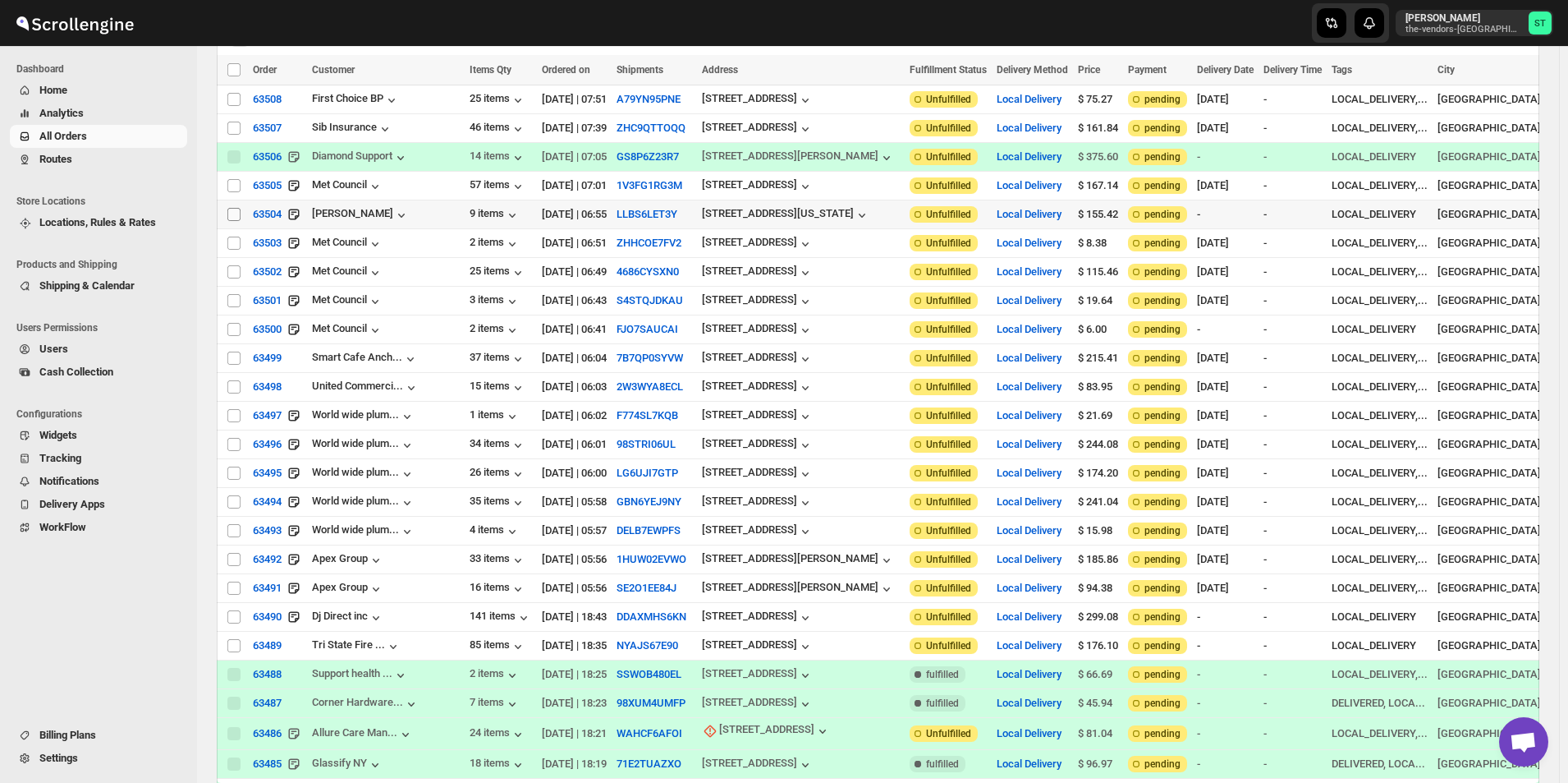
click at [230, 209] on input "Select order" at bounding box center [233, 215] width 14 height 14
checkbox input "true"
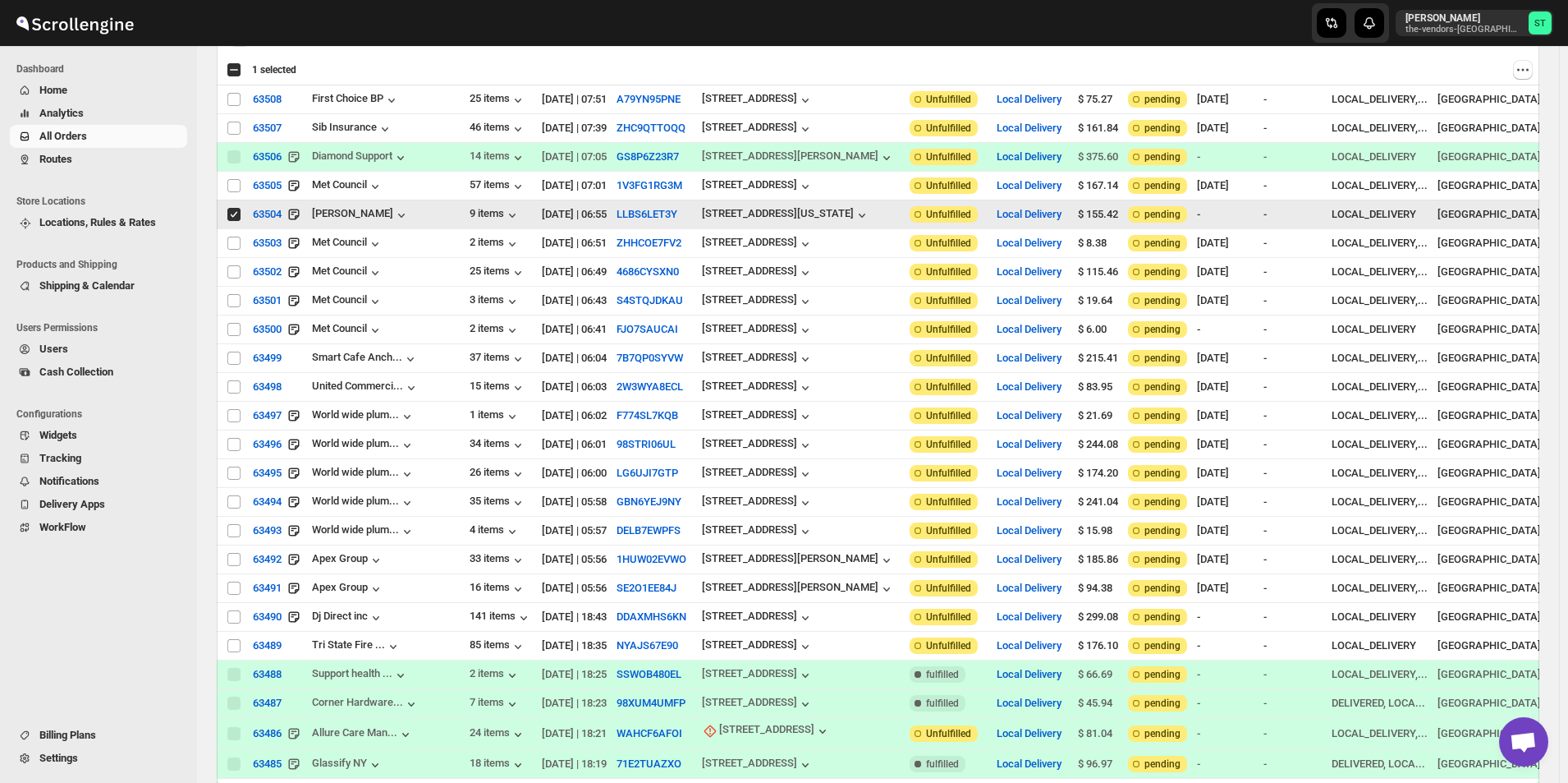
scroll to position [0, 0]
